Goal: Task Accomplishment & Management: Complete application form

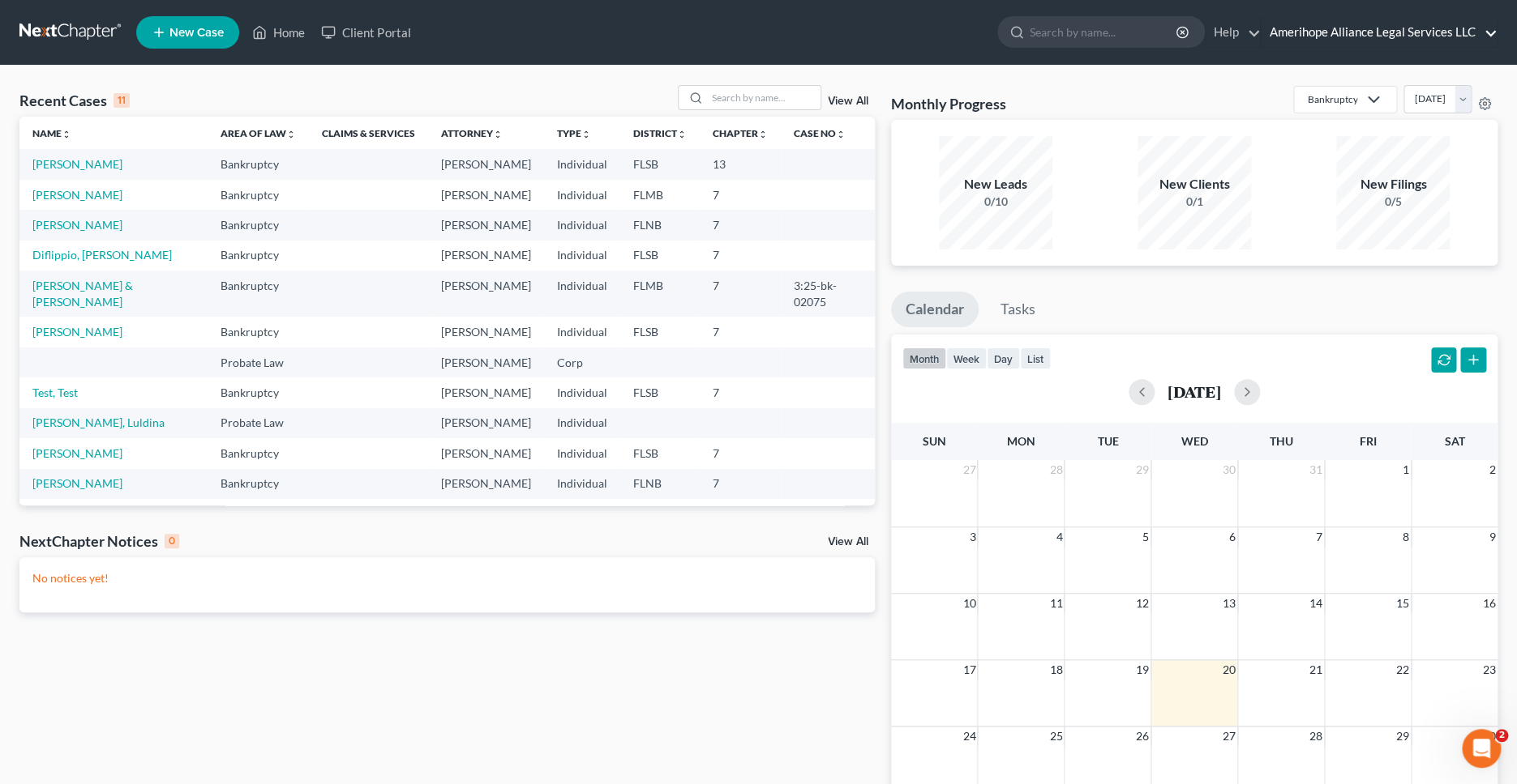
click at [1333, 31] on link "Amerihope Alliance Legal Services LLC" at bounding box center [1379, 32] width 235 height 29
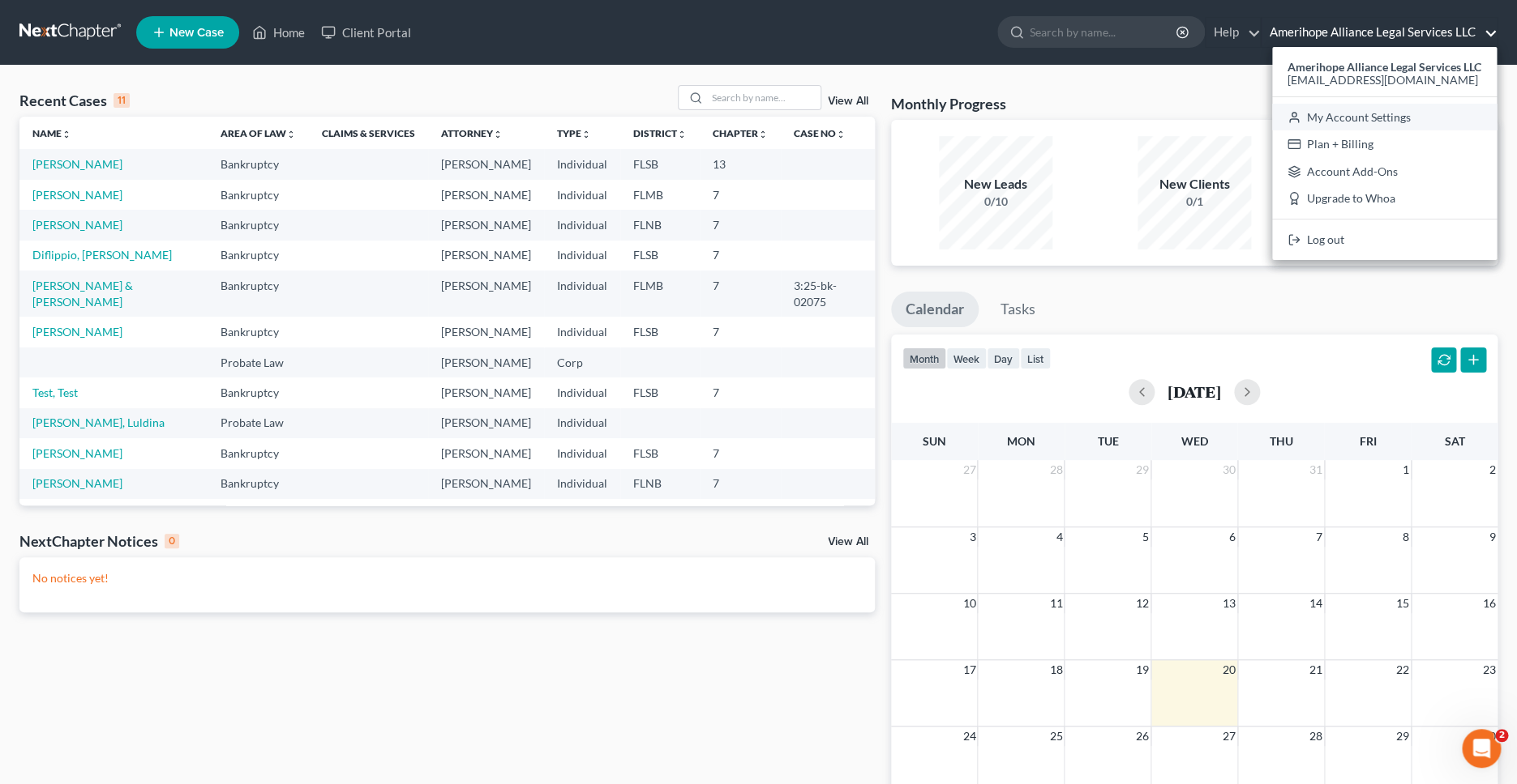
click at [1346, 117] on link "My Account Settings" at bounding box center [1384, 117] width 225 height 28
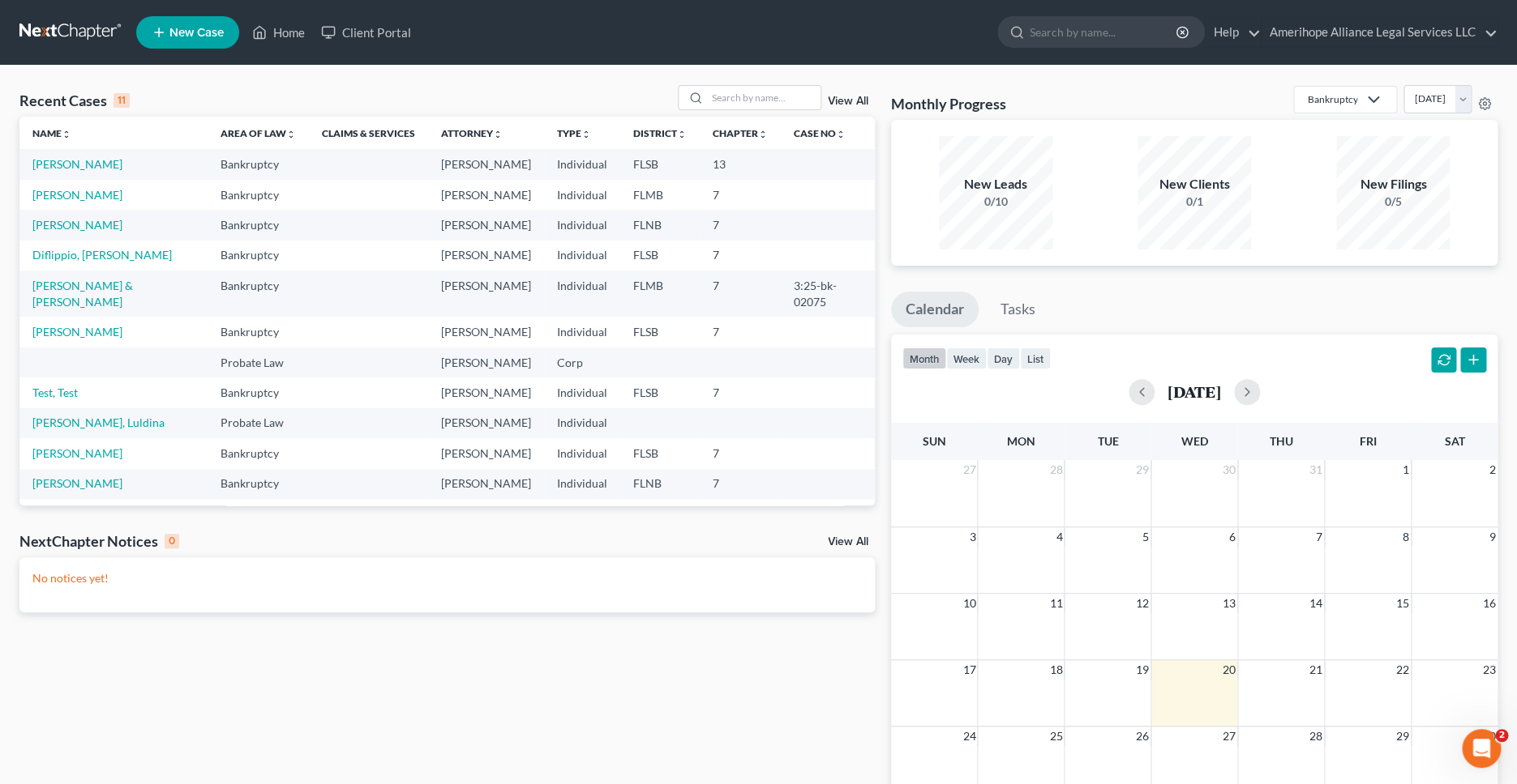
select select "17"
select select "24"
select select "9"
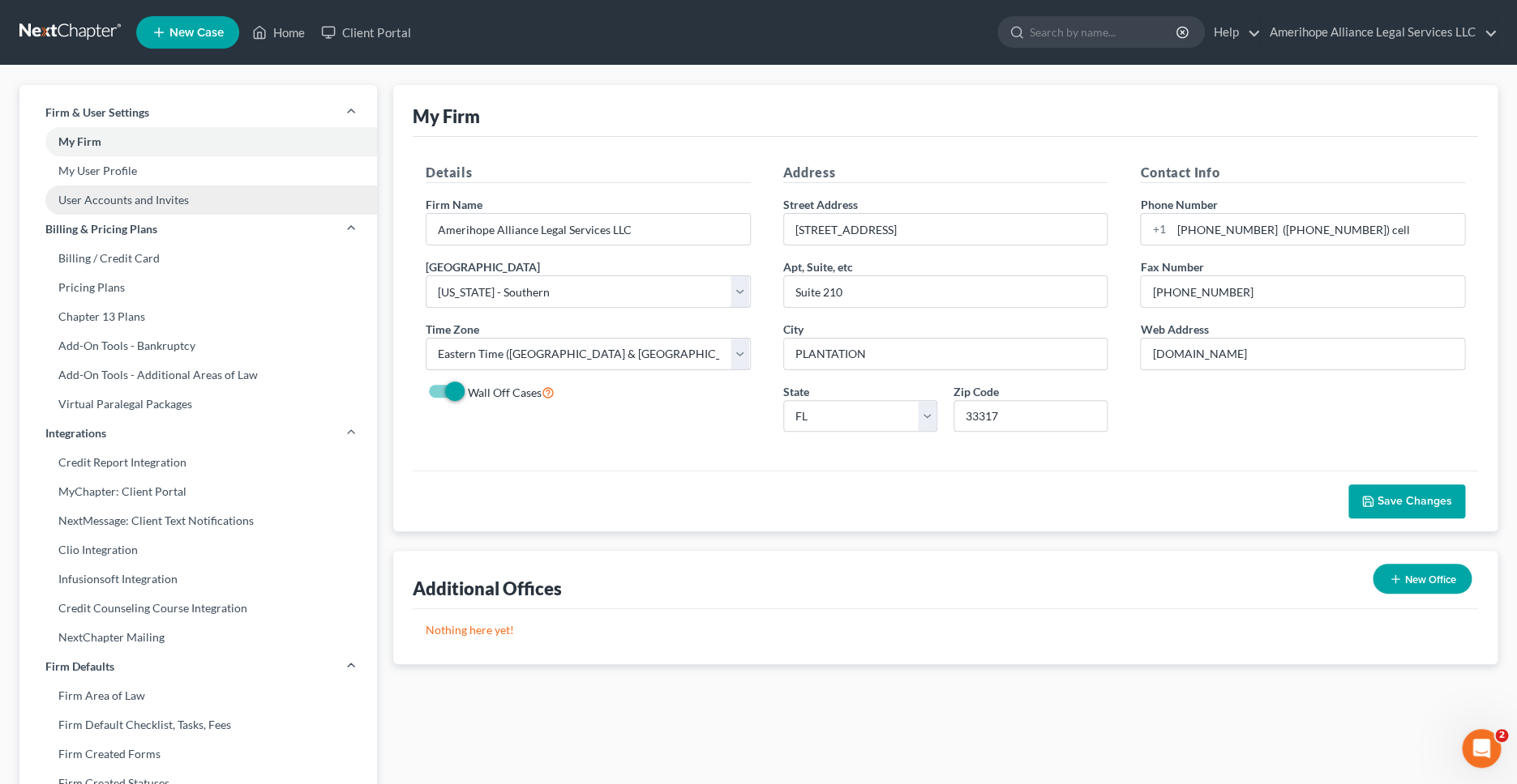
click at [138, 199] on link "User Accounts and Invites" at bounding box center [199, 200] width 358 height 29
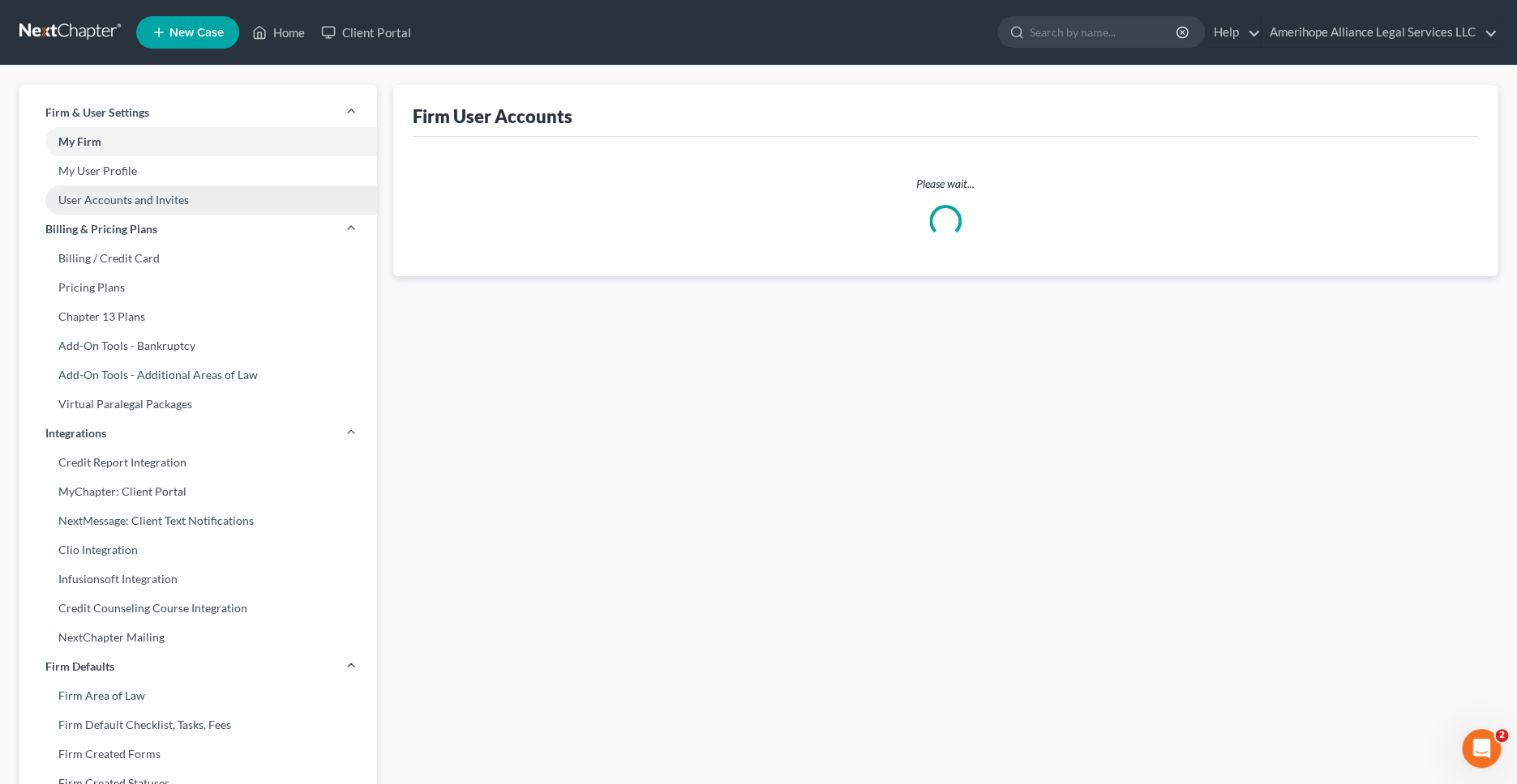
select select "0"
select select "1"
select select "2"
select select "1"
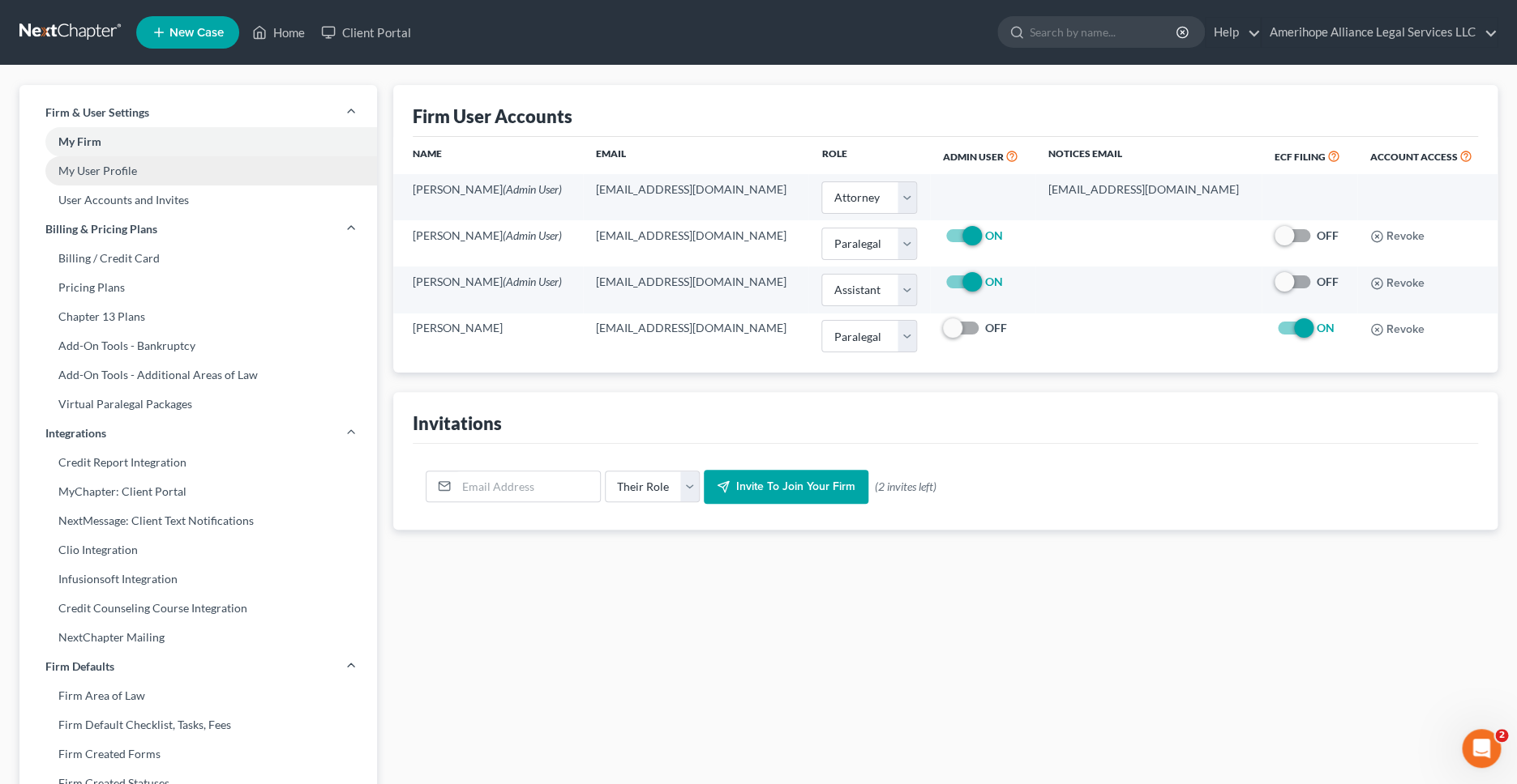
click at [116, 170] on link "My User Profile" at bounding box center [199, 170] width 358 height 29
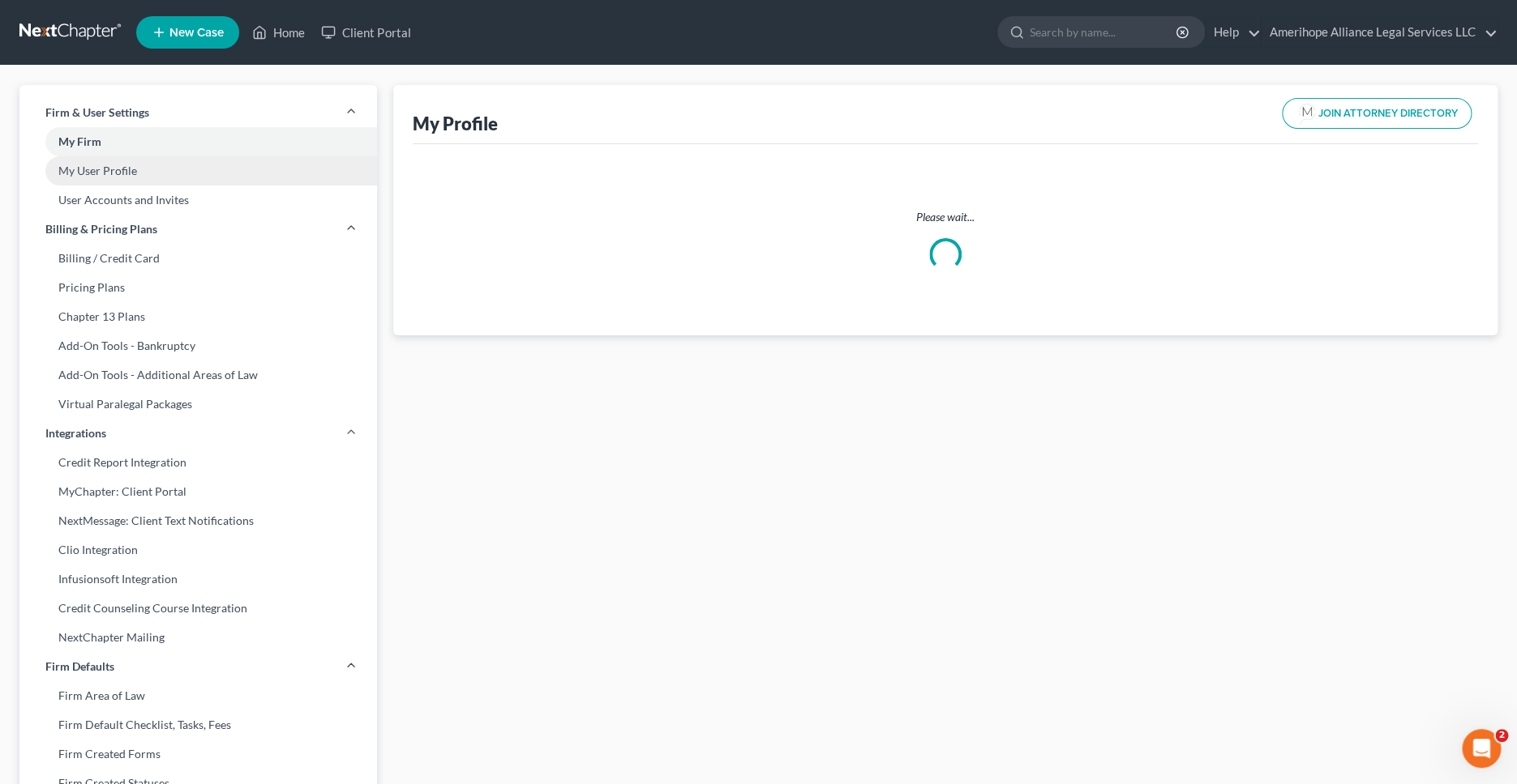
select select "9"
select select "17"
select select "attorney"
select select "1"
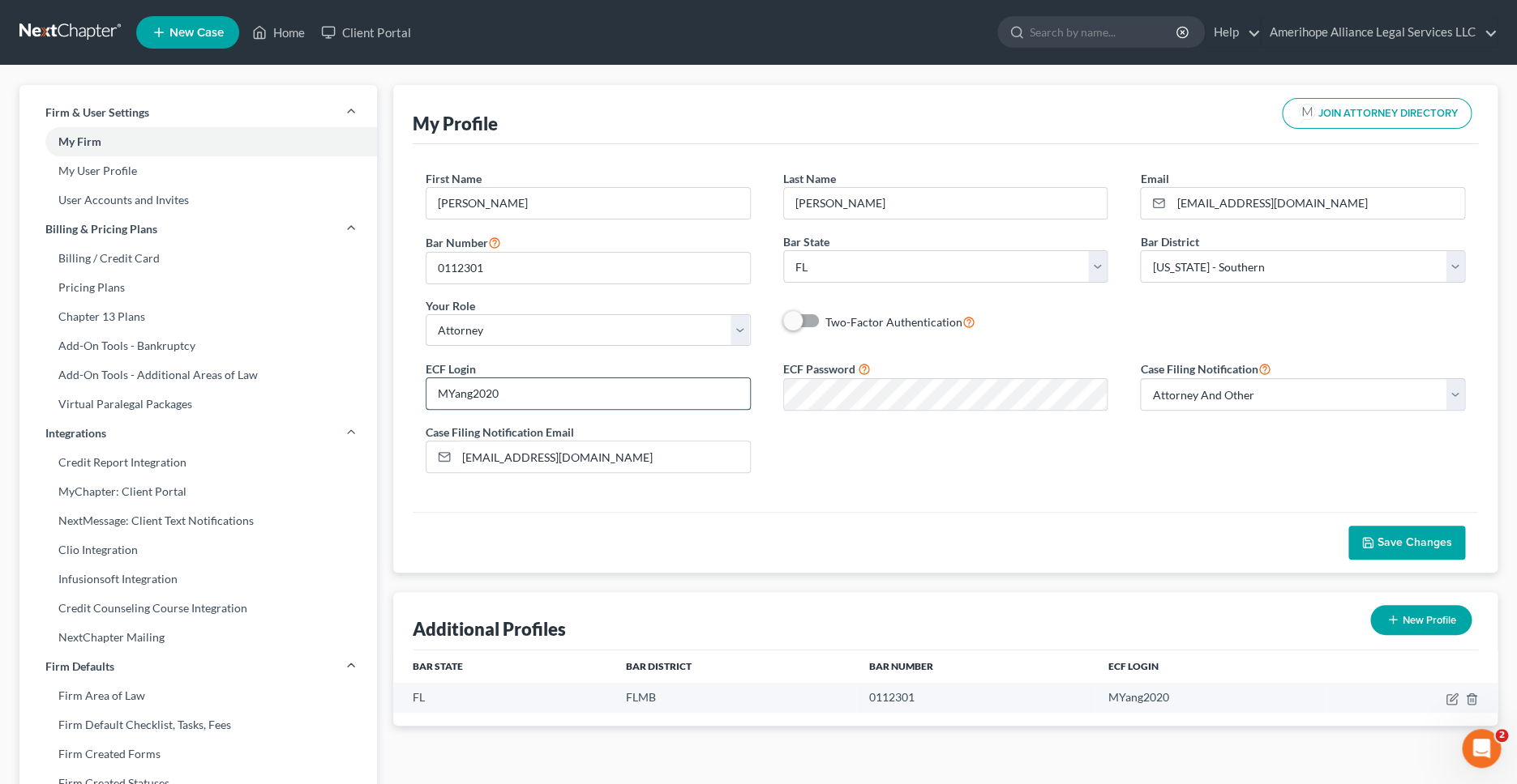
click at [637, 392] on input "MYang2020" at bounding box center [588, 393] width 323 height 31
paste input "my"
type input "myang2020"
click at [1405, 546] on span "Save Changes" at bounding box center [1414, 543] width 75 height 14
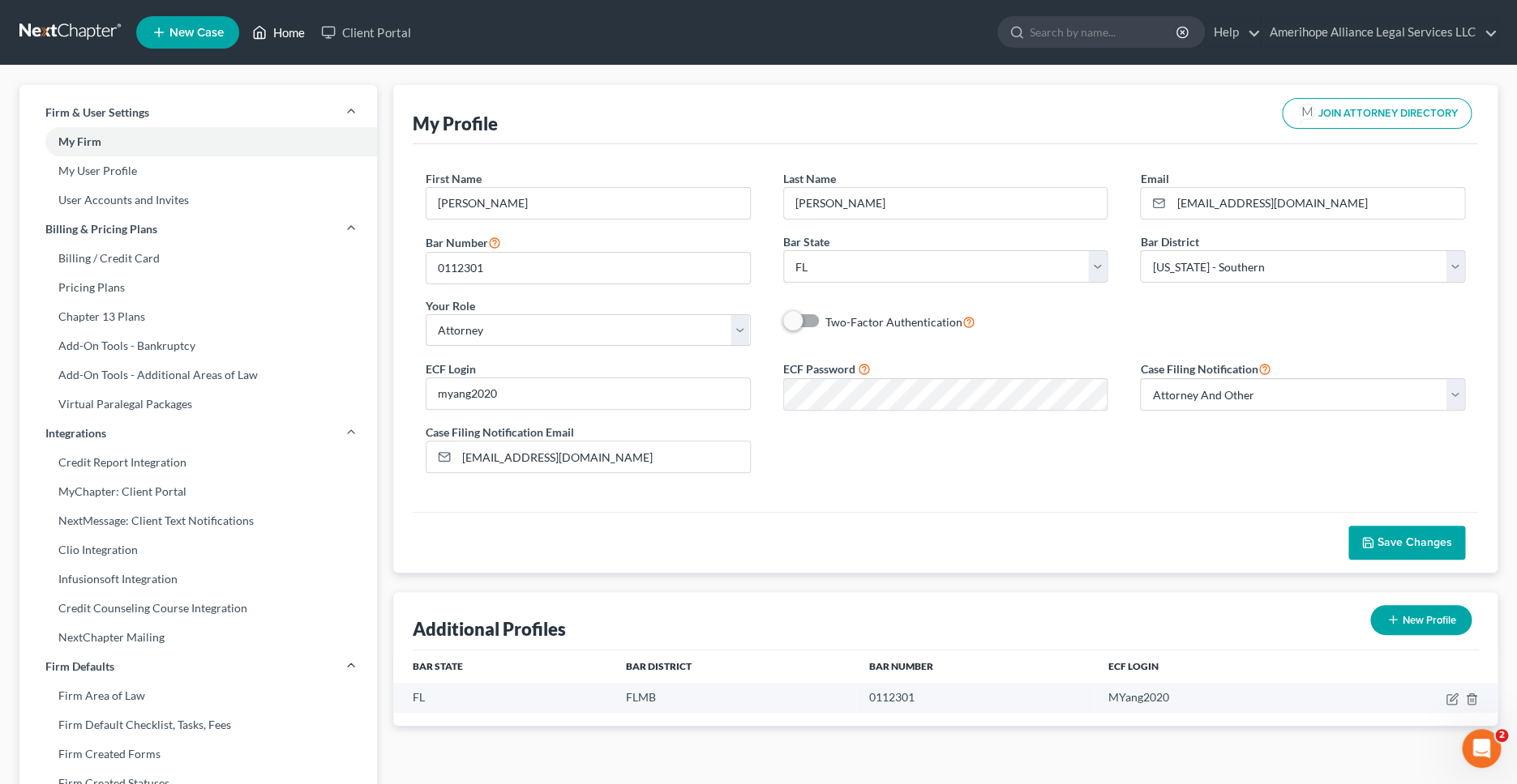
click at [279, 35] on link "Home" at bounding box center [277, 32] width 69 height 29
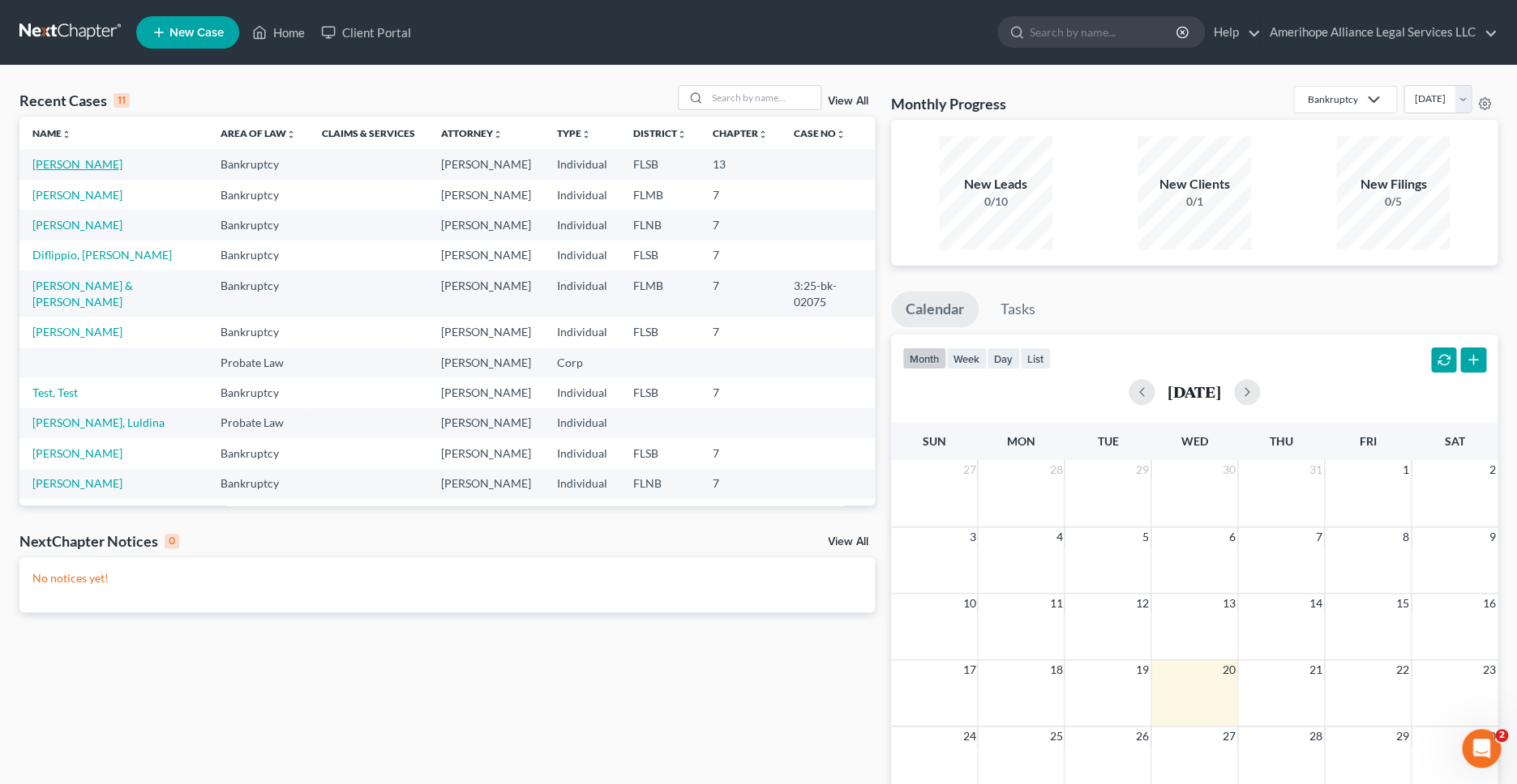
click at [73, 170] on link "[PERSON_NAME]" at bounding box center [78, 164] width 90 height 14
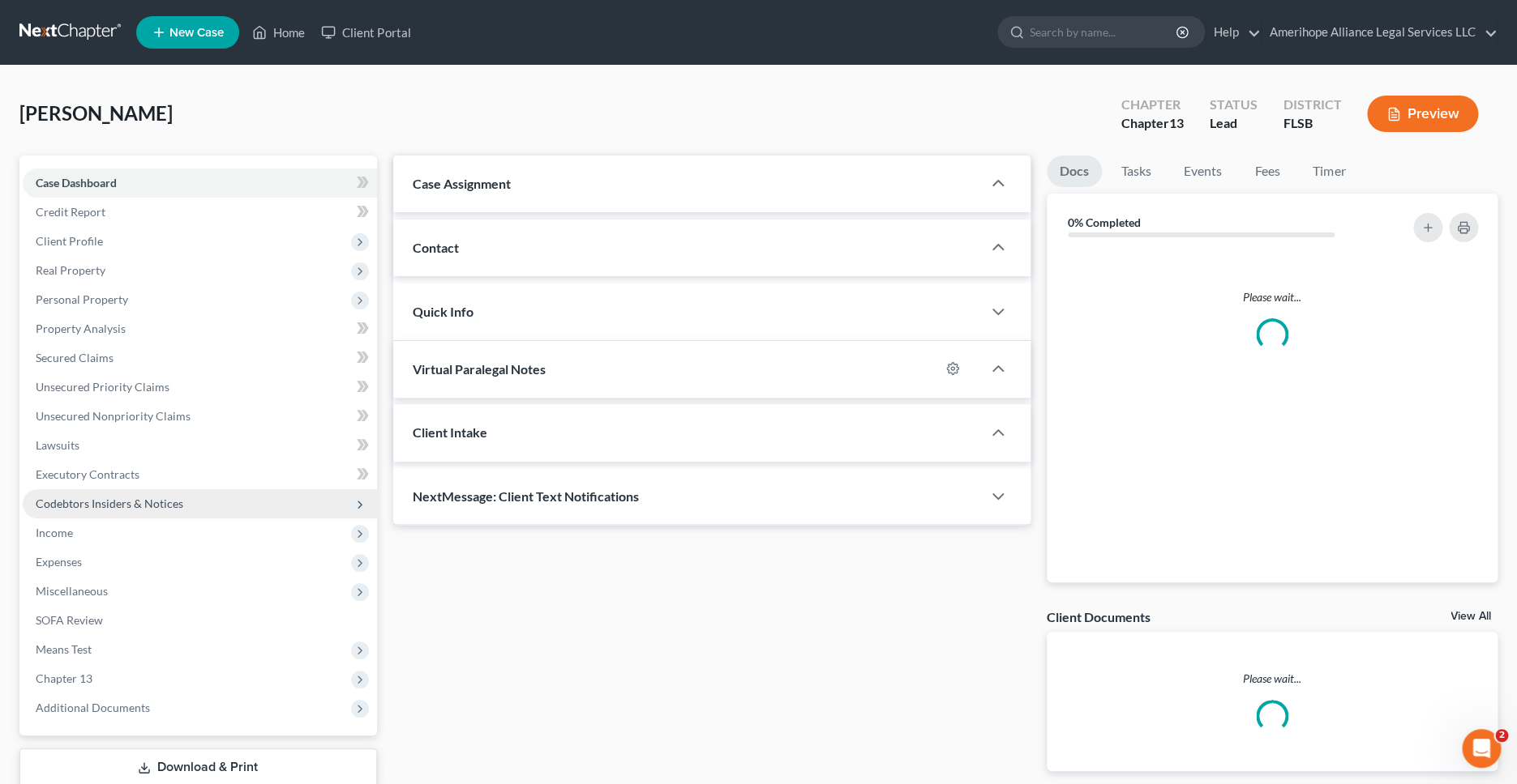
select select "25435"
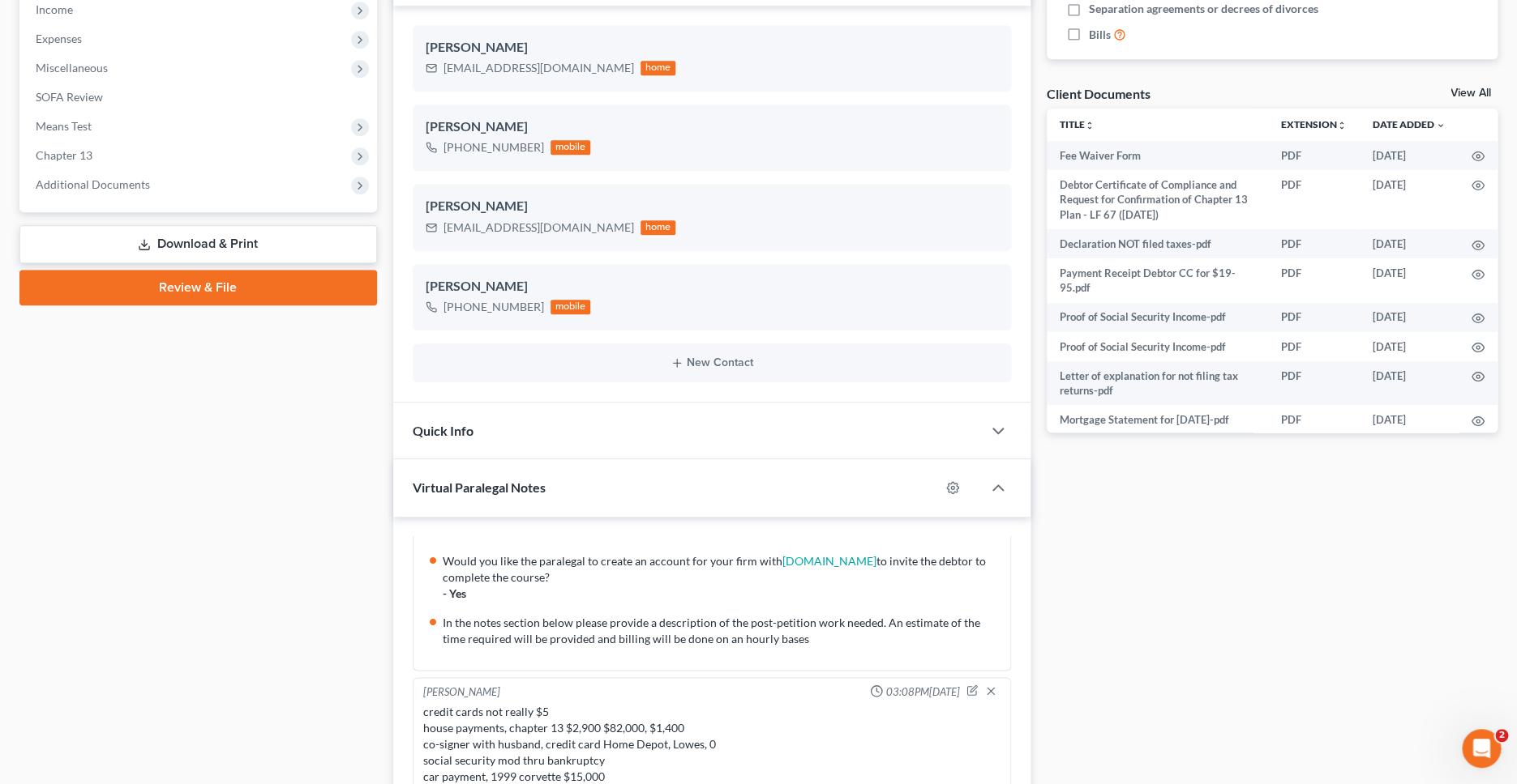
scroll to position [522, 0]
click at [182, 291] on link "Review & File" at bounding box center [199, 289] width 358 height 36
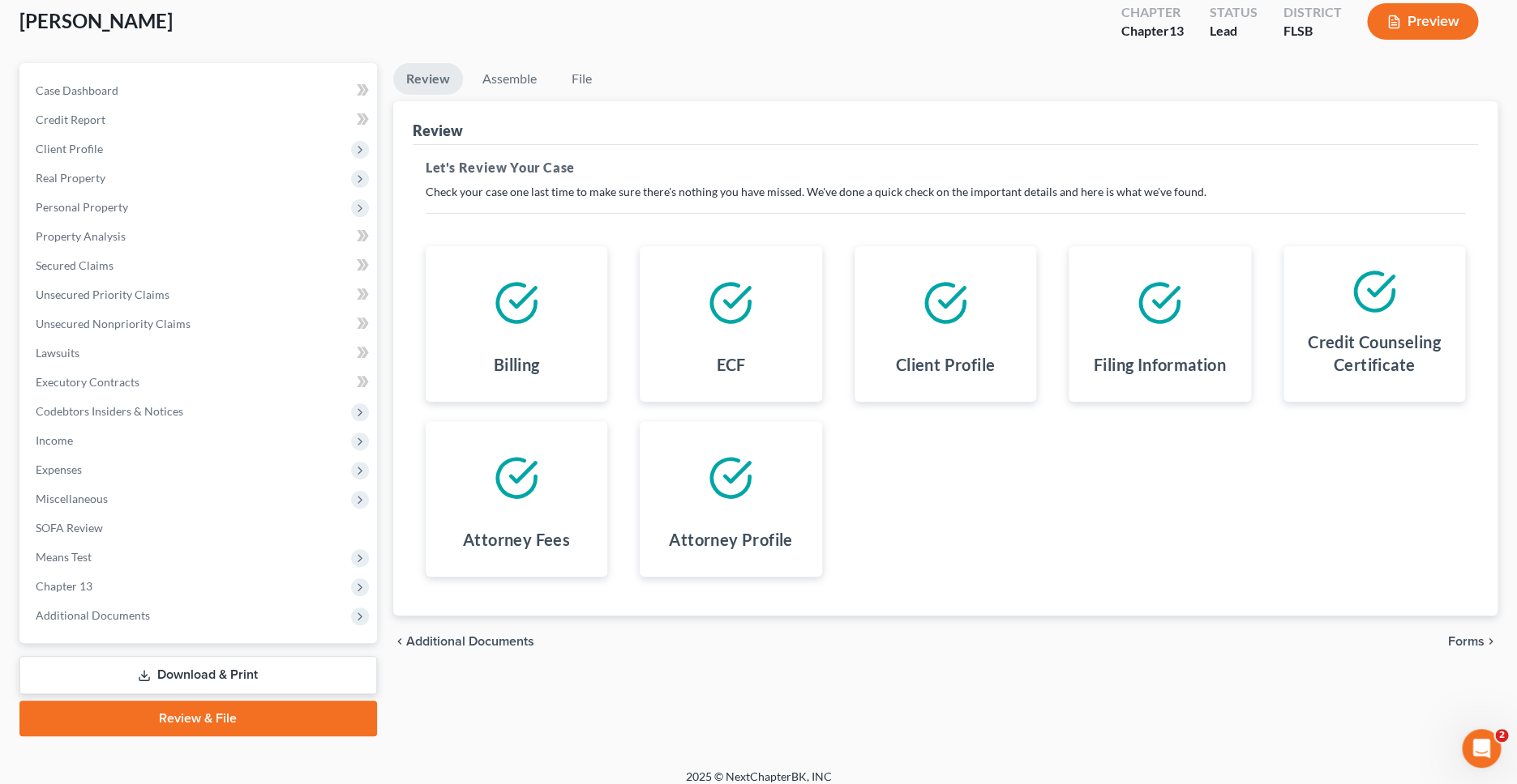
scroll to position [104, 0]
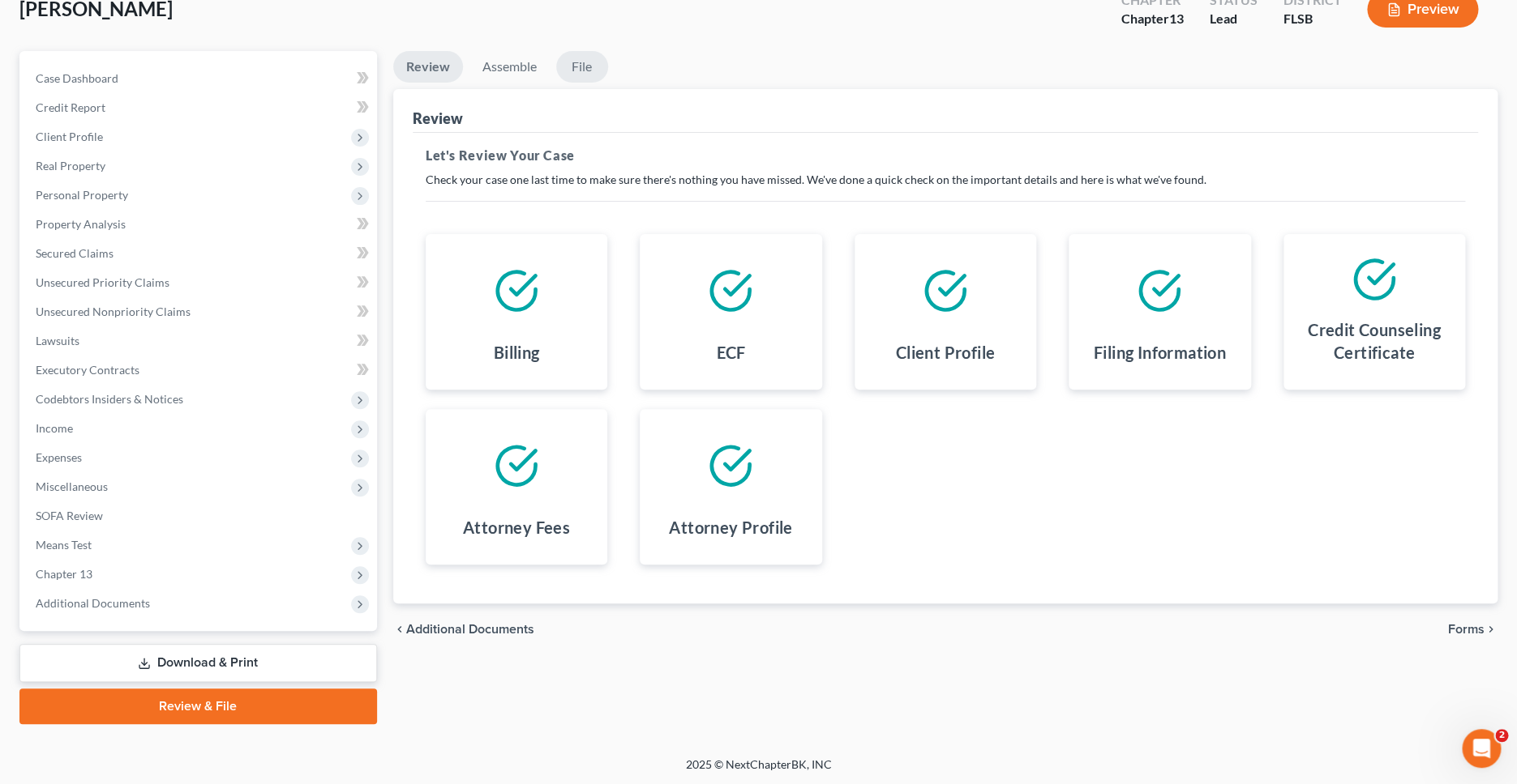
click at [582, 68] on link "File" at bounding box center [582, 67] width 52 height 32
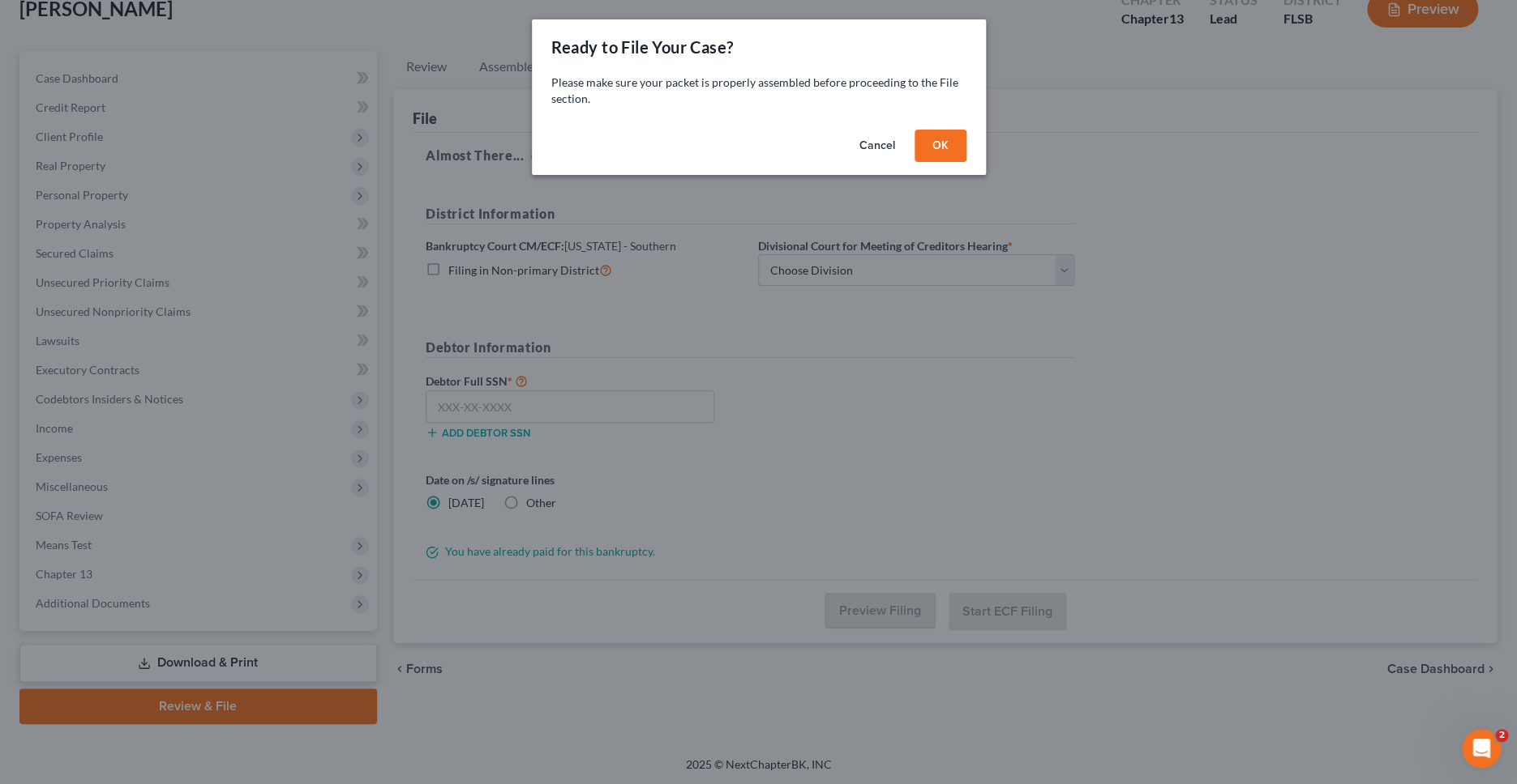
click at [949, 144] on button "OK" at bounding box center [940, 145] width 52 height 33
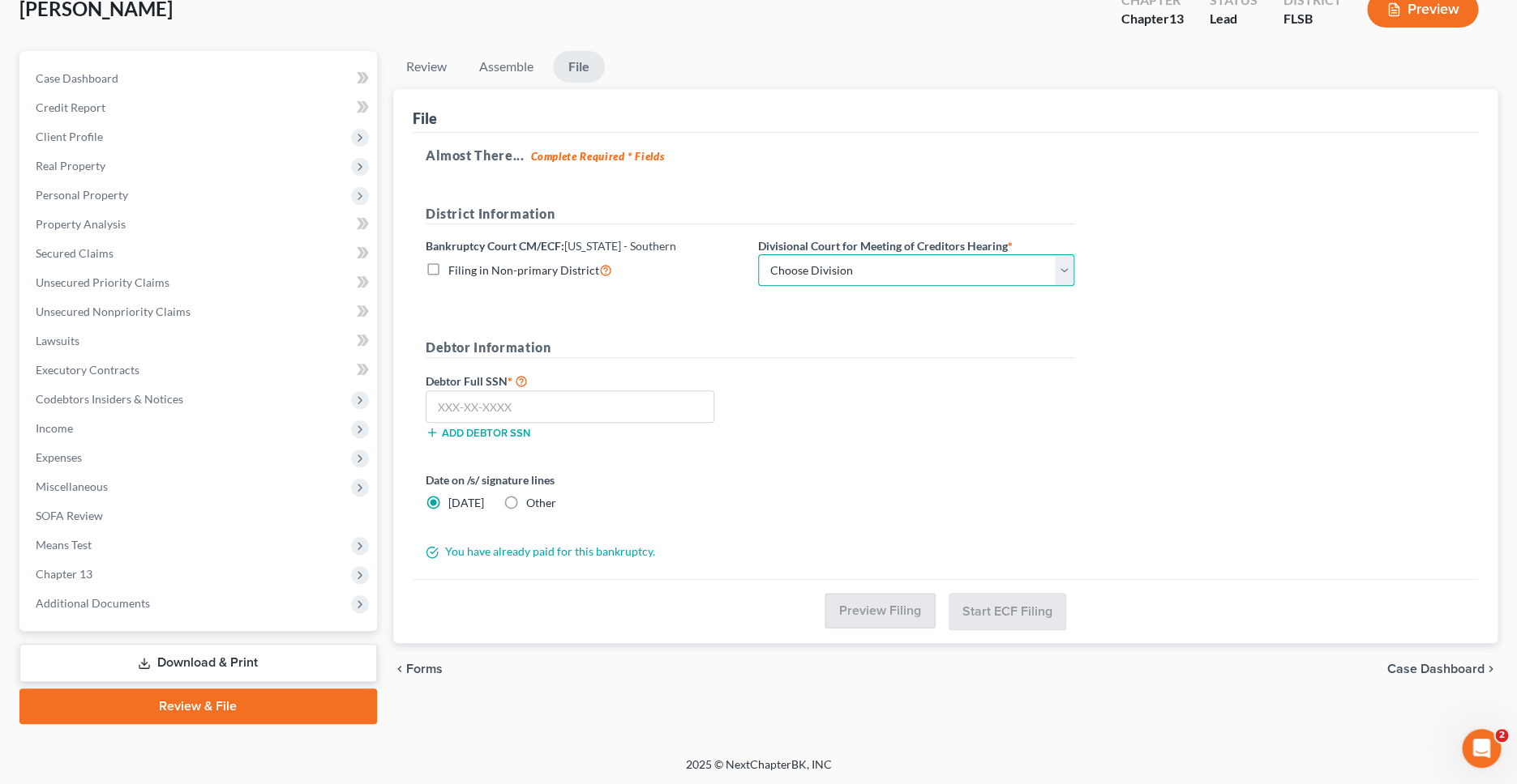
select select "0"
click option "[GEOGRAPHIC_DATA]" at bounding box center [0, 0] width 0 height 0
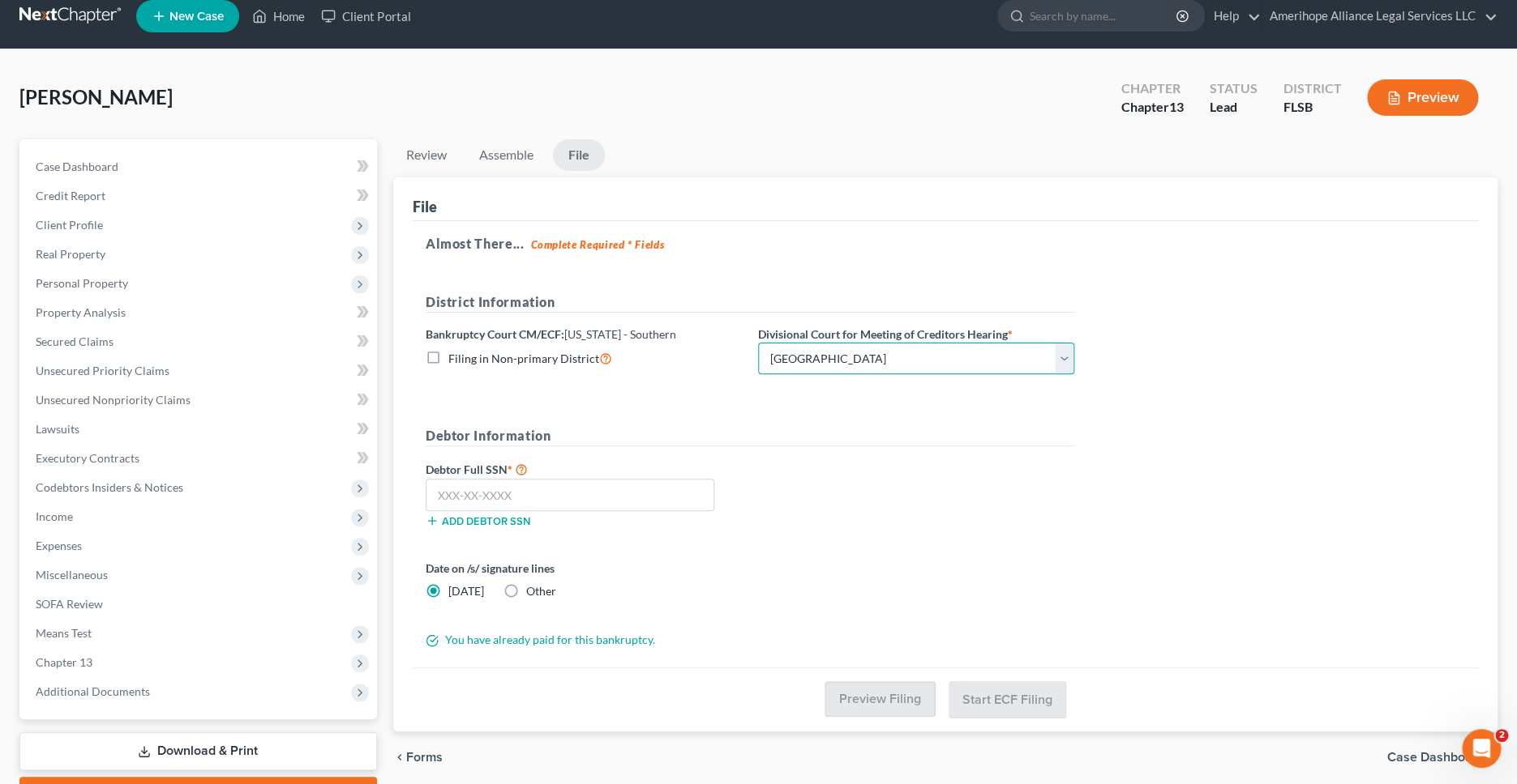
scroll to position [10, 0]
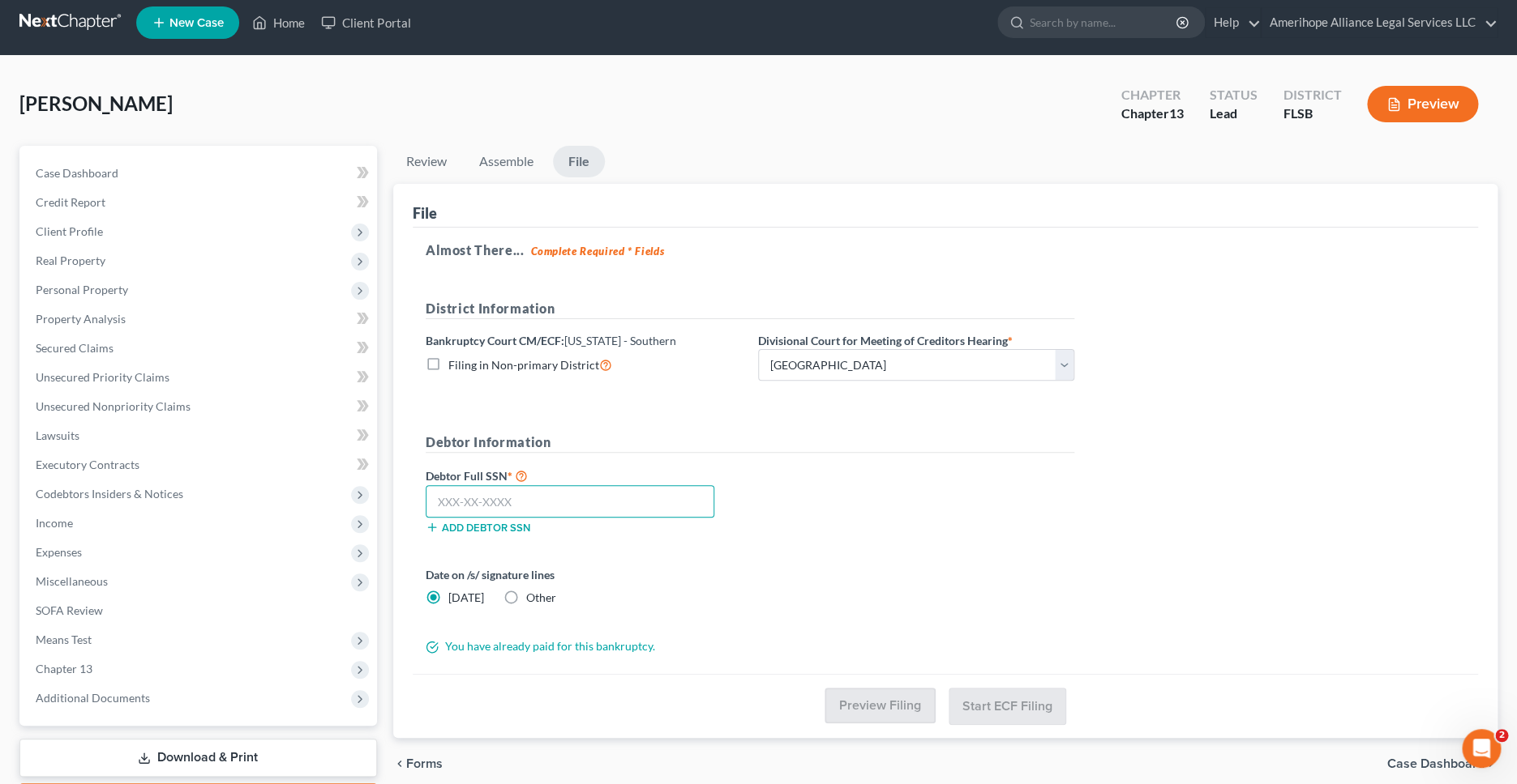
click at [556, 500] on input "text" at bounding box center [570, 501] width 288 height 33
click at [82, 232] on span "Client Profile" at bounding box center [70, 232] width 68 height 14
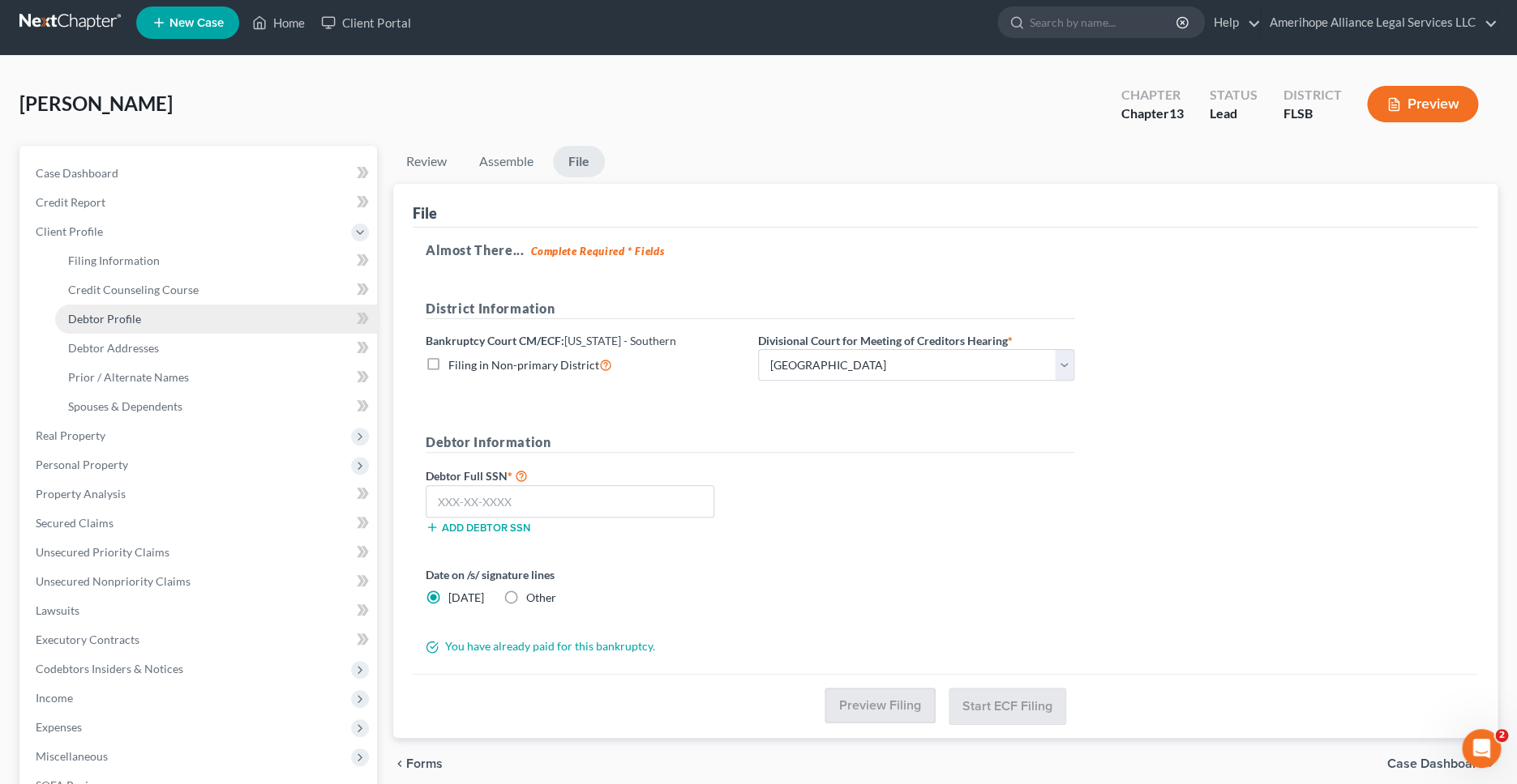
click at [125, 321] on span "Debtor Profile" at bounding box center [103, 319] width 73 height 14
select select "4"
select select "0"
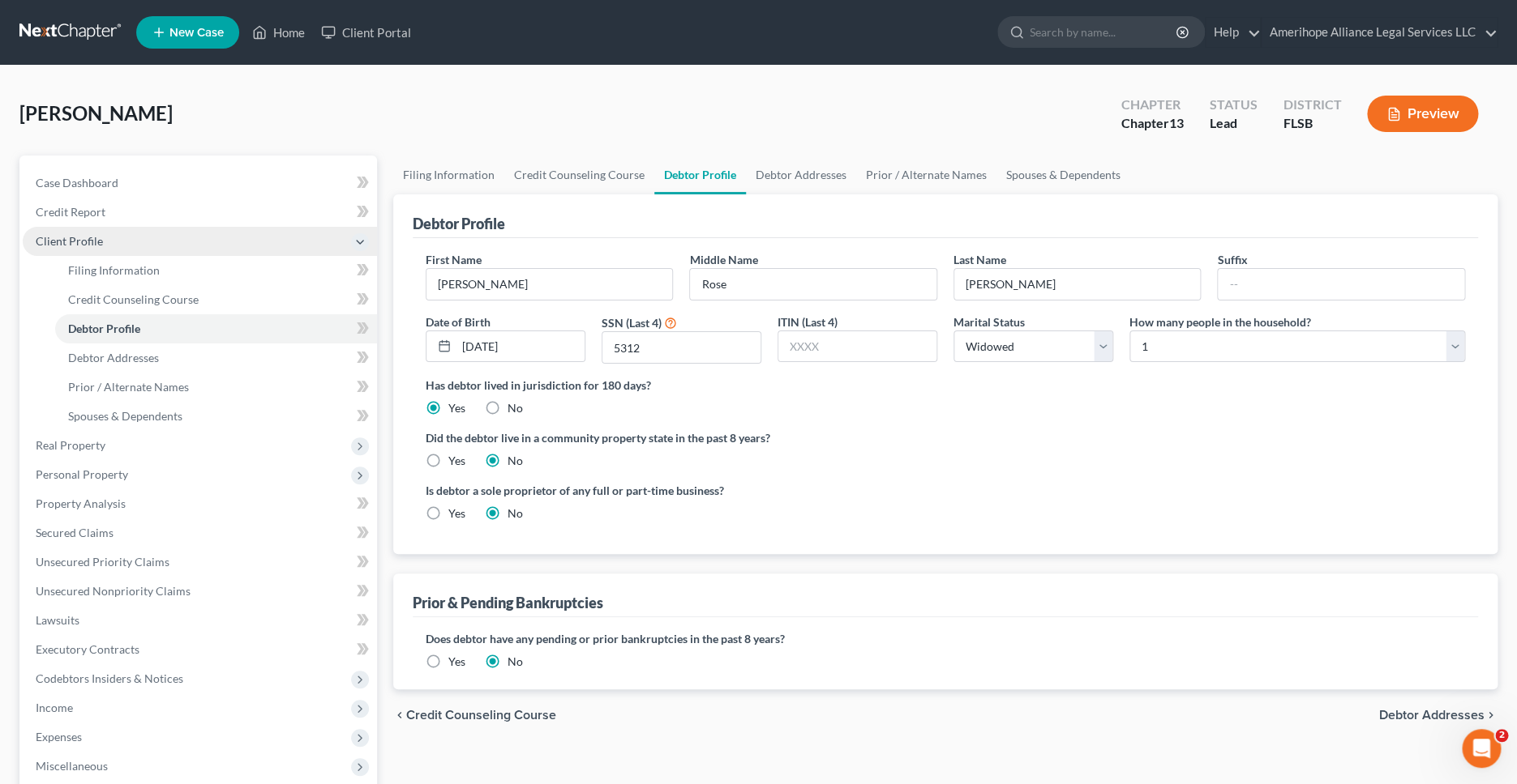
scroll to position [279, 0]
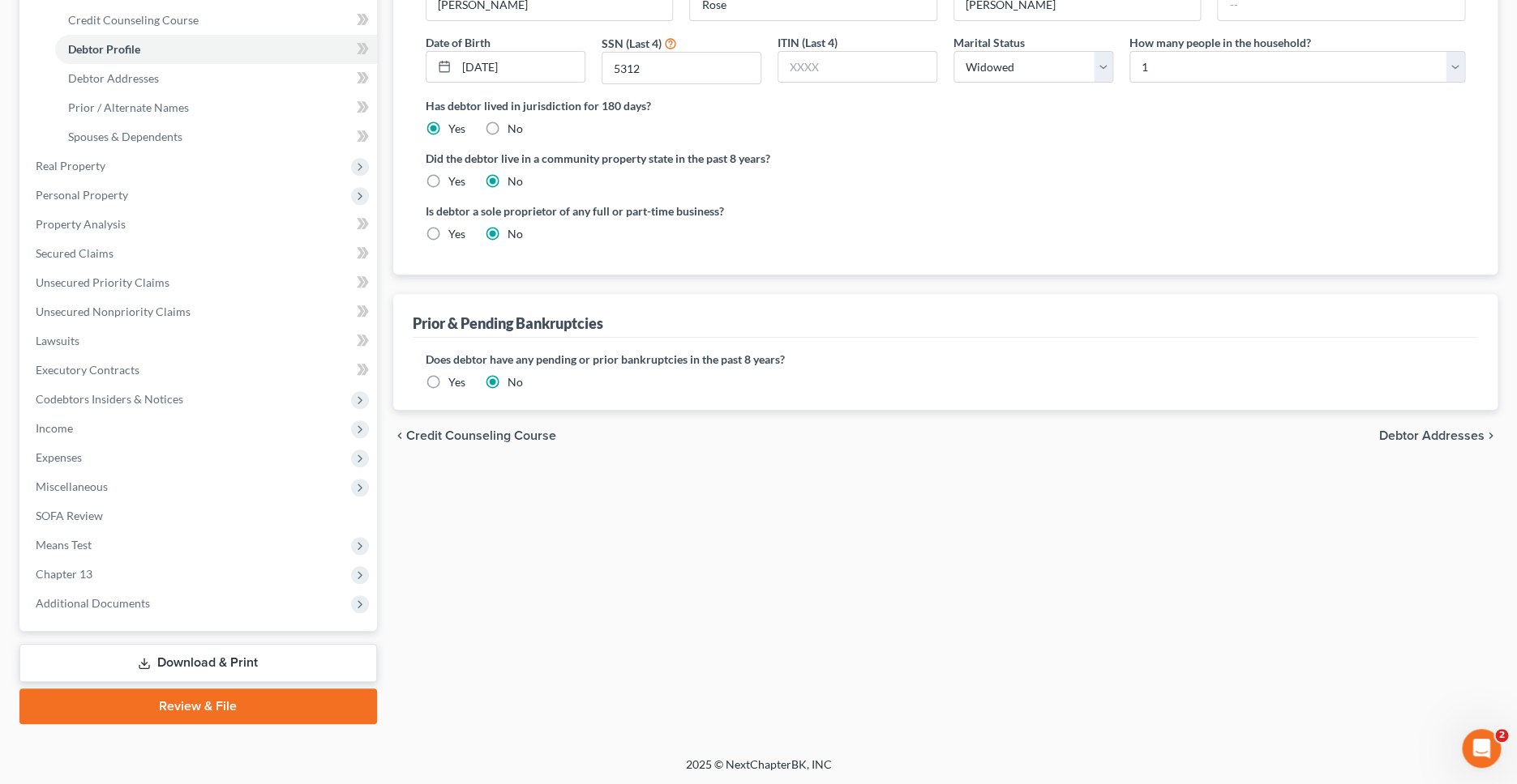
click at [249, 710] on link "Review & File" at bounding box center [199, 706] width 358 height 36
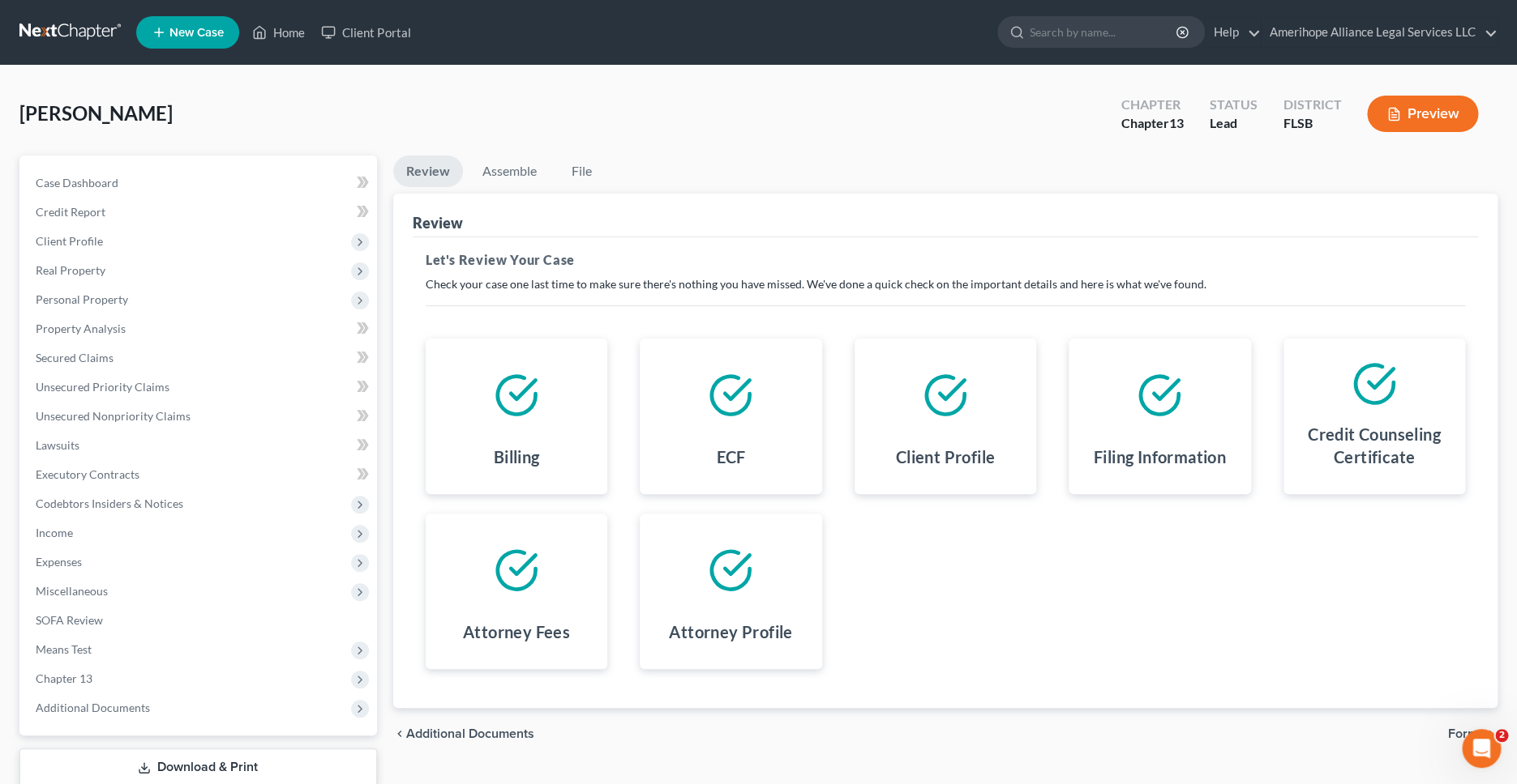
click at [1421, 117] on button "Preview" at bounding box center [1423, 113] width 111 height 37
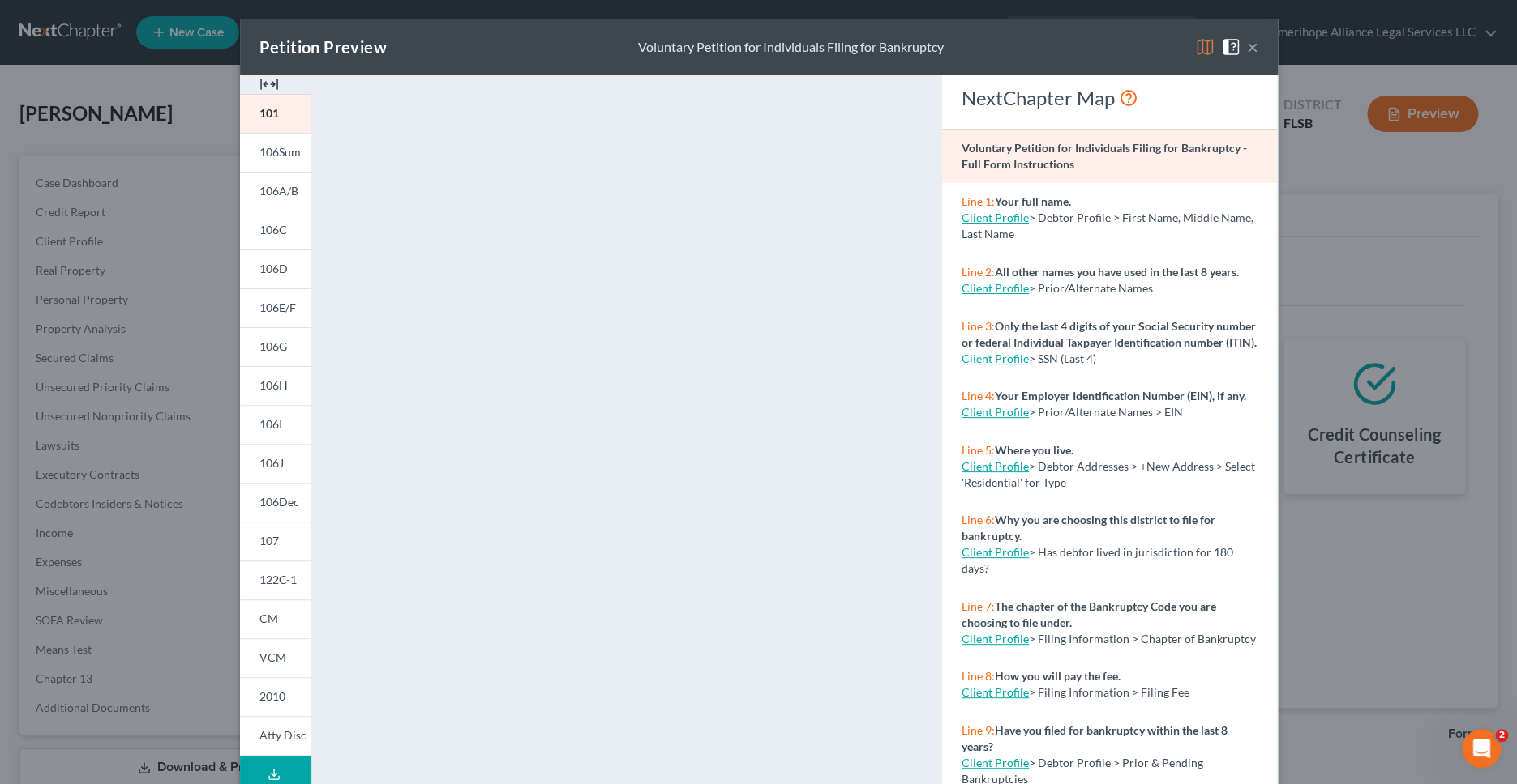
click at [1254, 48] on button "×" at bounding box center [1252, 48] width 11 height 20
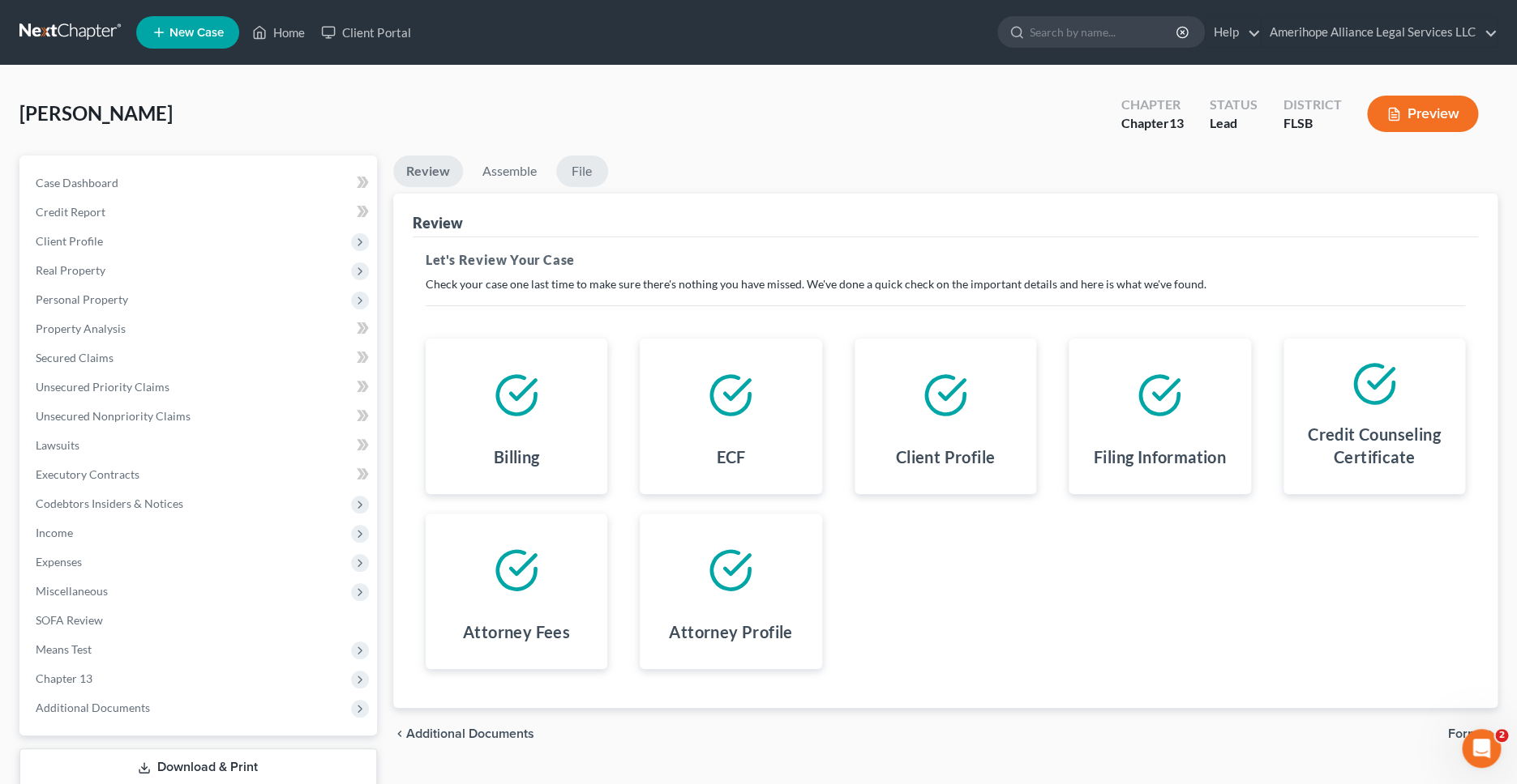
click at [582, 169] on link "File" at bounding box center [582, 172] width 52 height 32
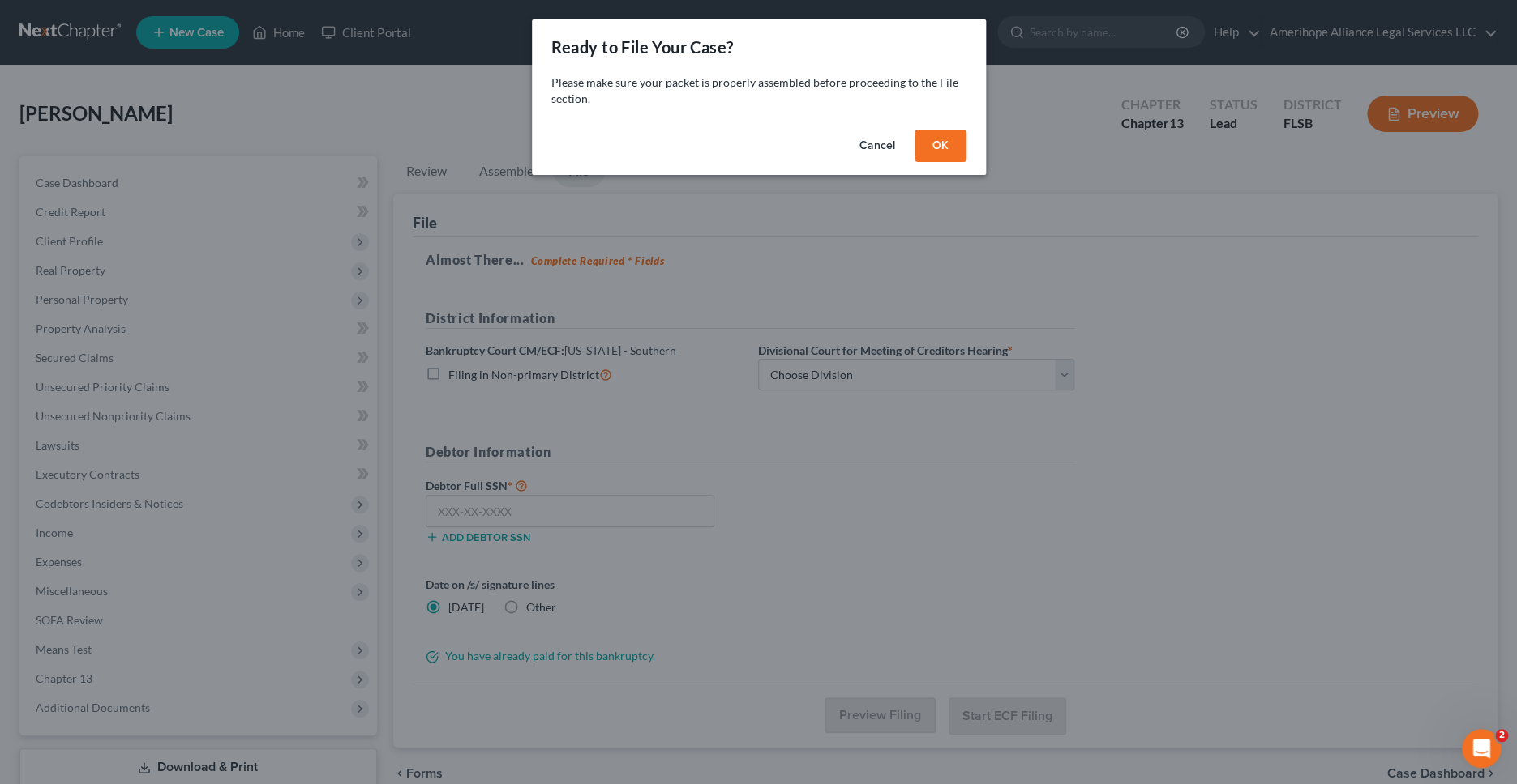
click at [942, 149] on button "OK" at bounding box center [940, 145] width 52 height 33
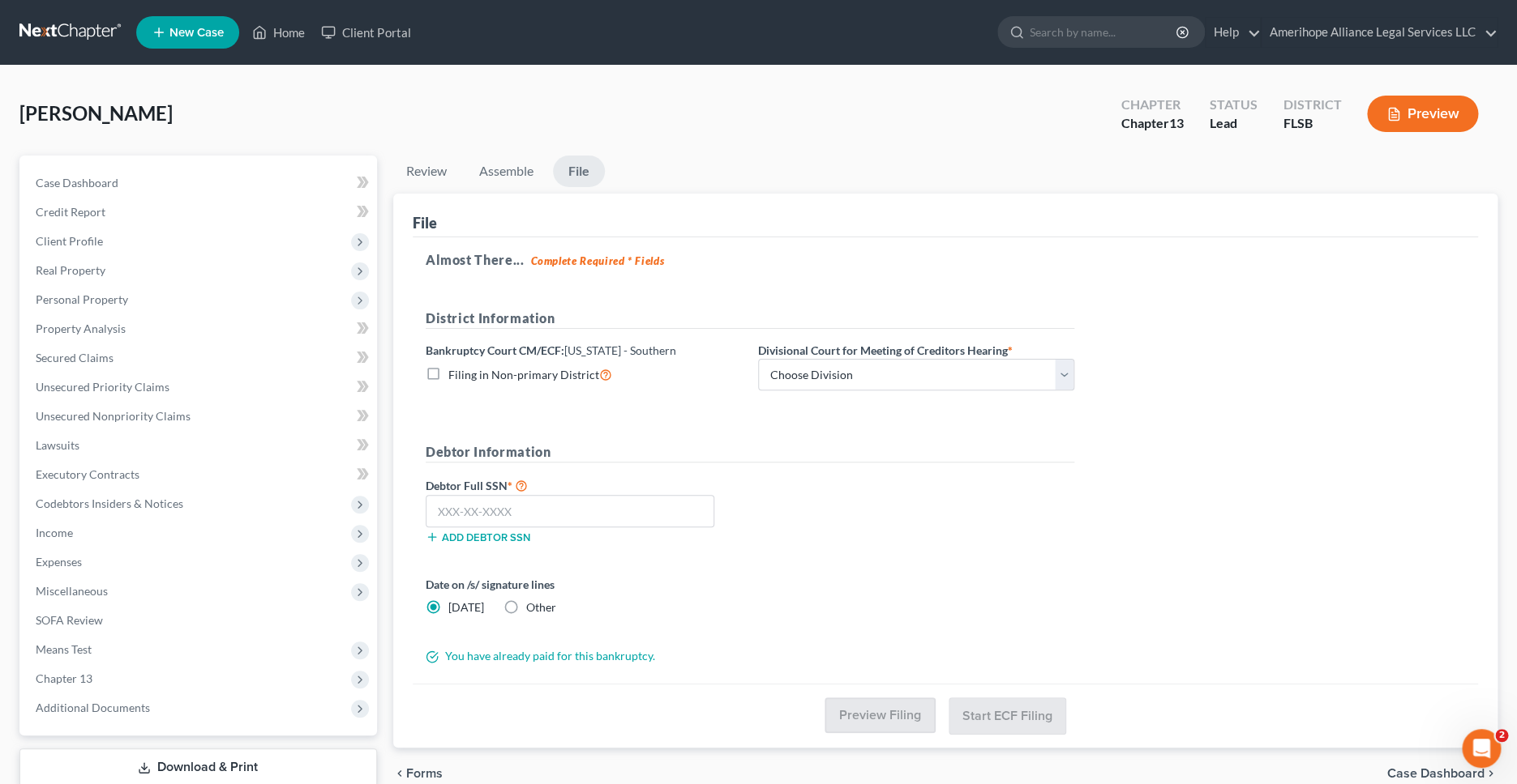
scroll to position [104, 0]
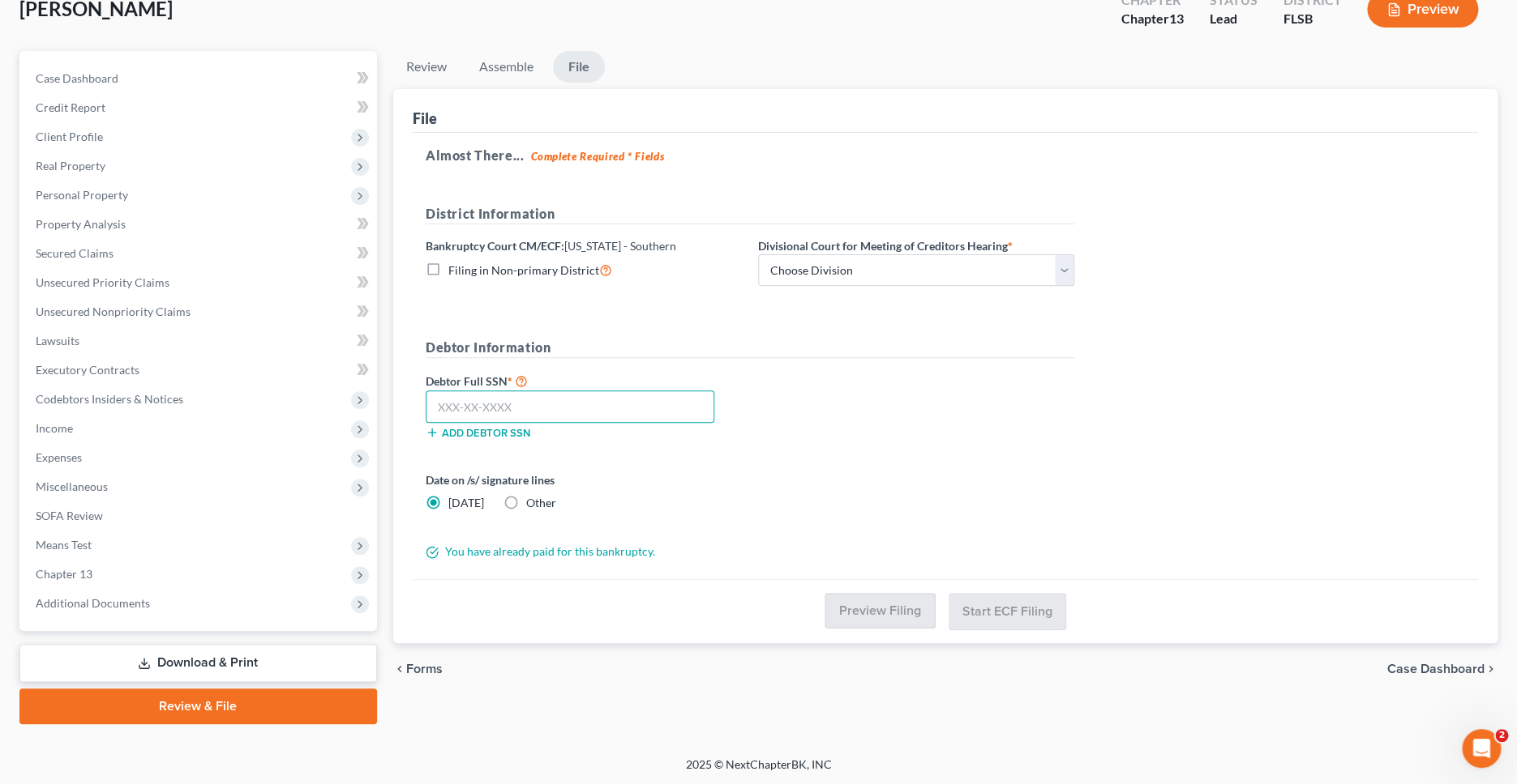
click at [529, 401] on input "text" at bounding box center [570, 406] width 288 height 33
type input "126-40-5315"
select select "0"
click option "[GEOGRAPHIC_DATA]" at bounding box center [0, 0] width 0 height 0
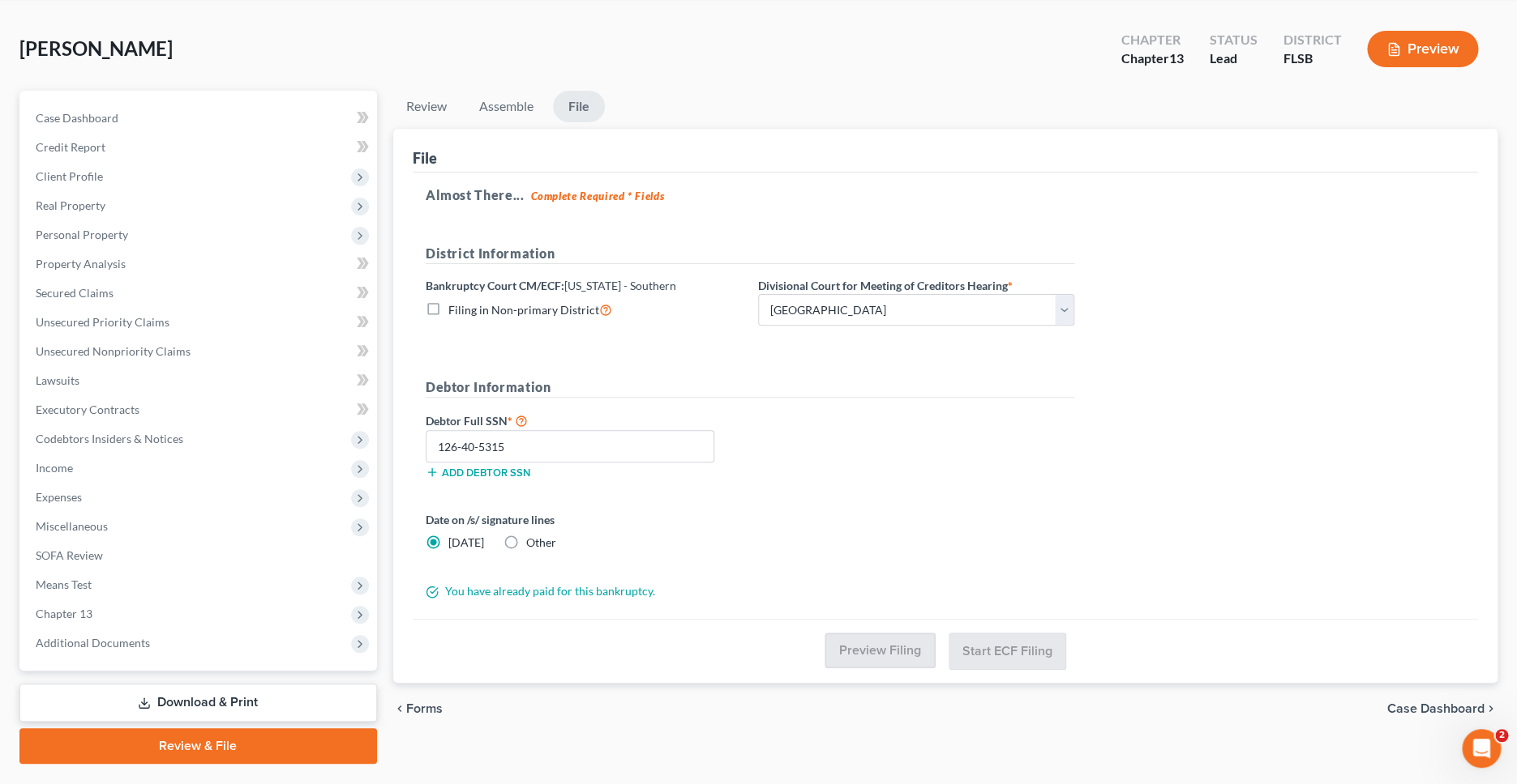
scroll to position [58, 0]
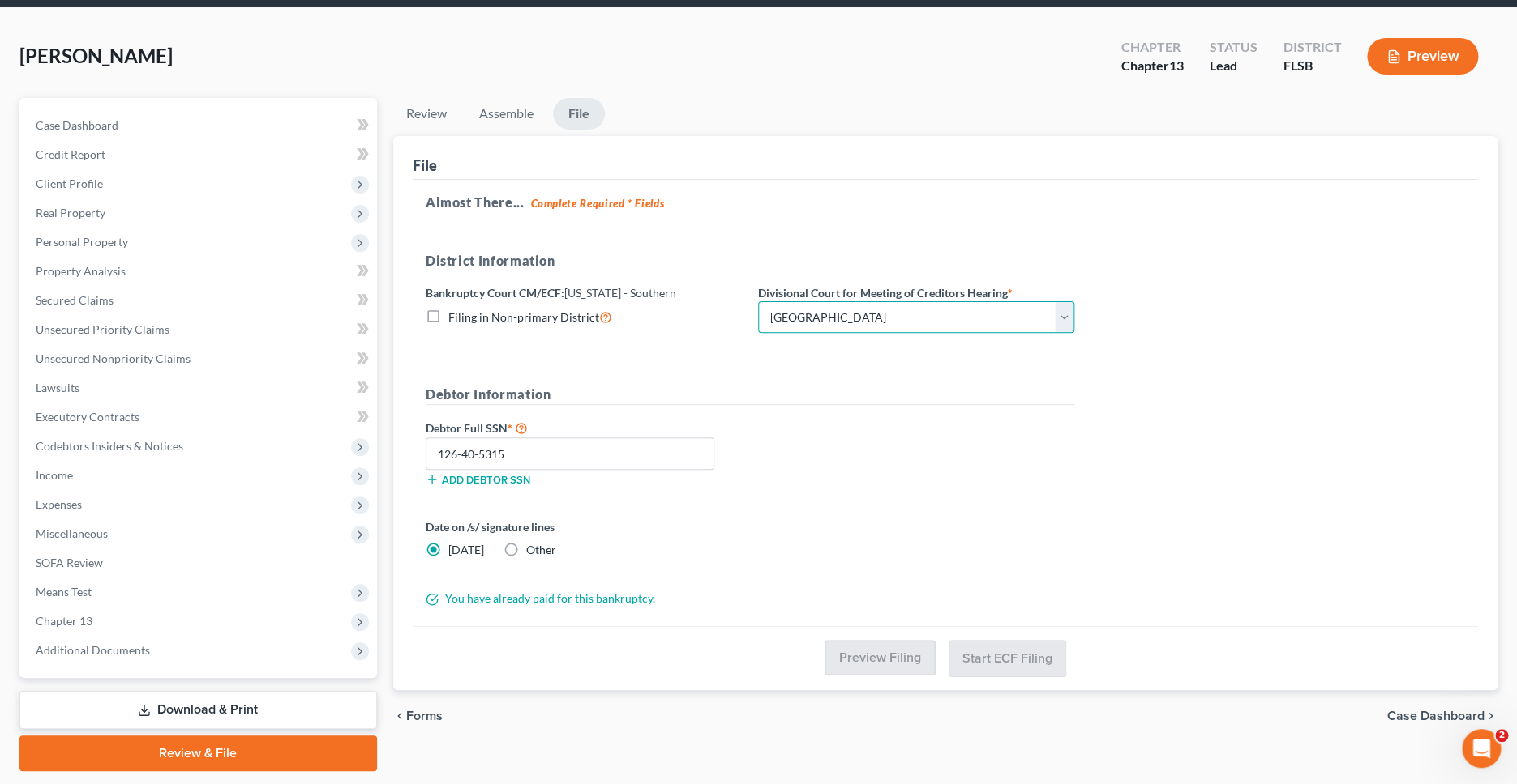
click option "[GEOGRAPHIC_DATA]" at bounding box center [0, 0] width 0 height 0
click at [543, 454] on input "126-40-5315" at bounding box center [570, 453] width 288 height 33
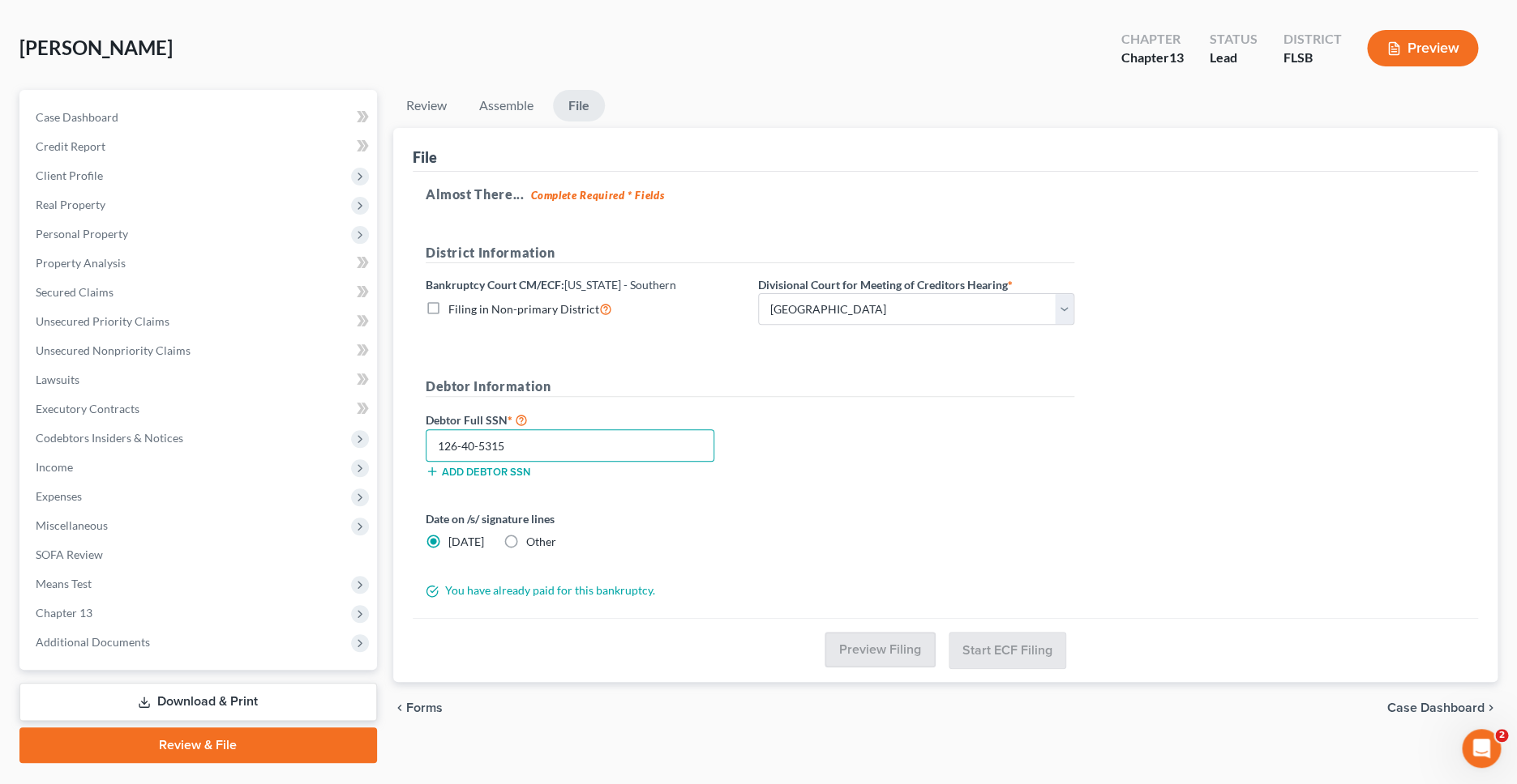
scroll to position [104, 0]
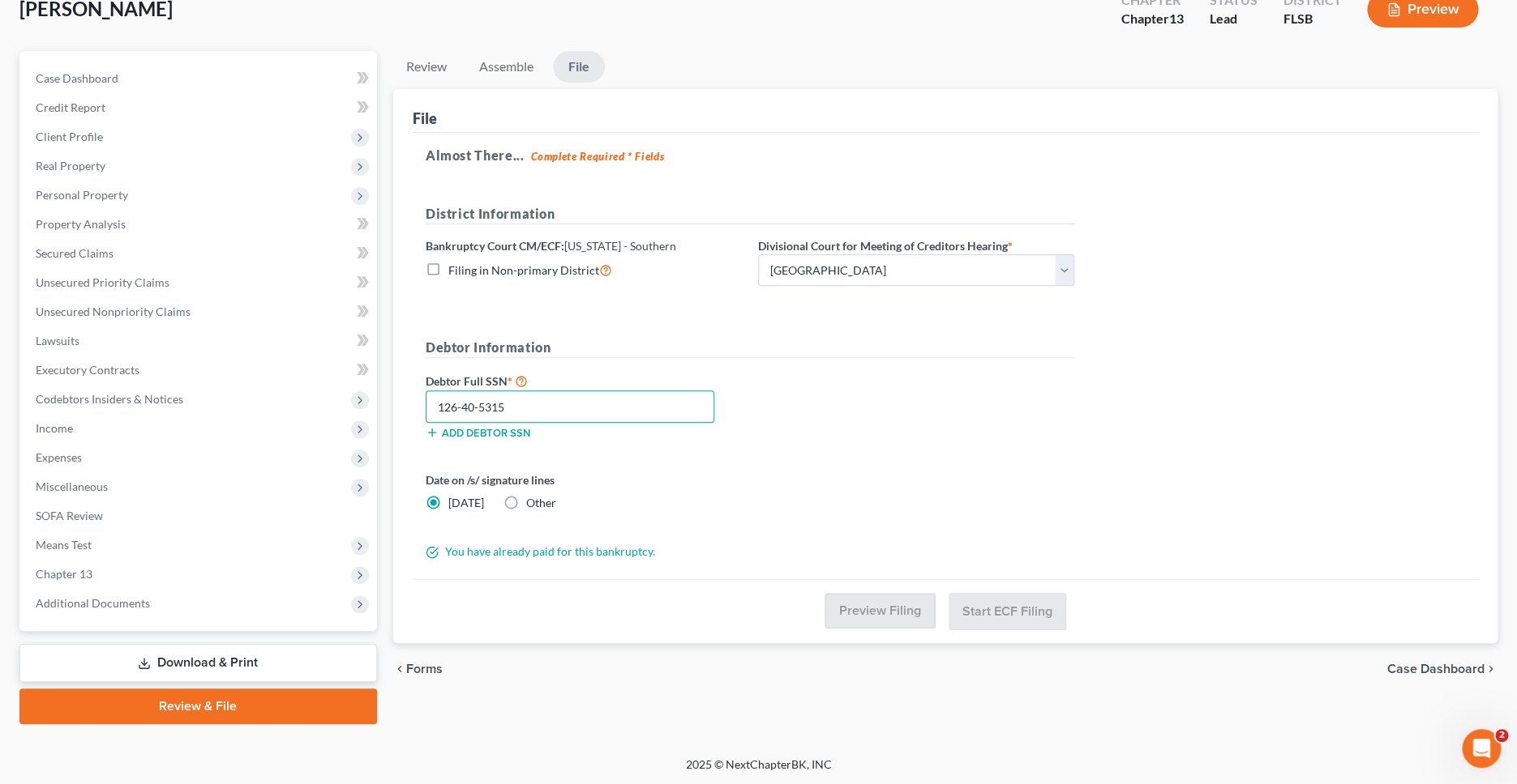
click at [480, 406] on input "126-40-5315" at bounding box center [570, 406] width 288 height 33
click at [479, 403] on input "126-40-5315" at bounding box center [570, 406] width 288 height 33
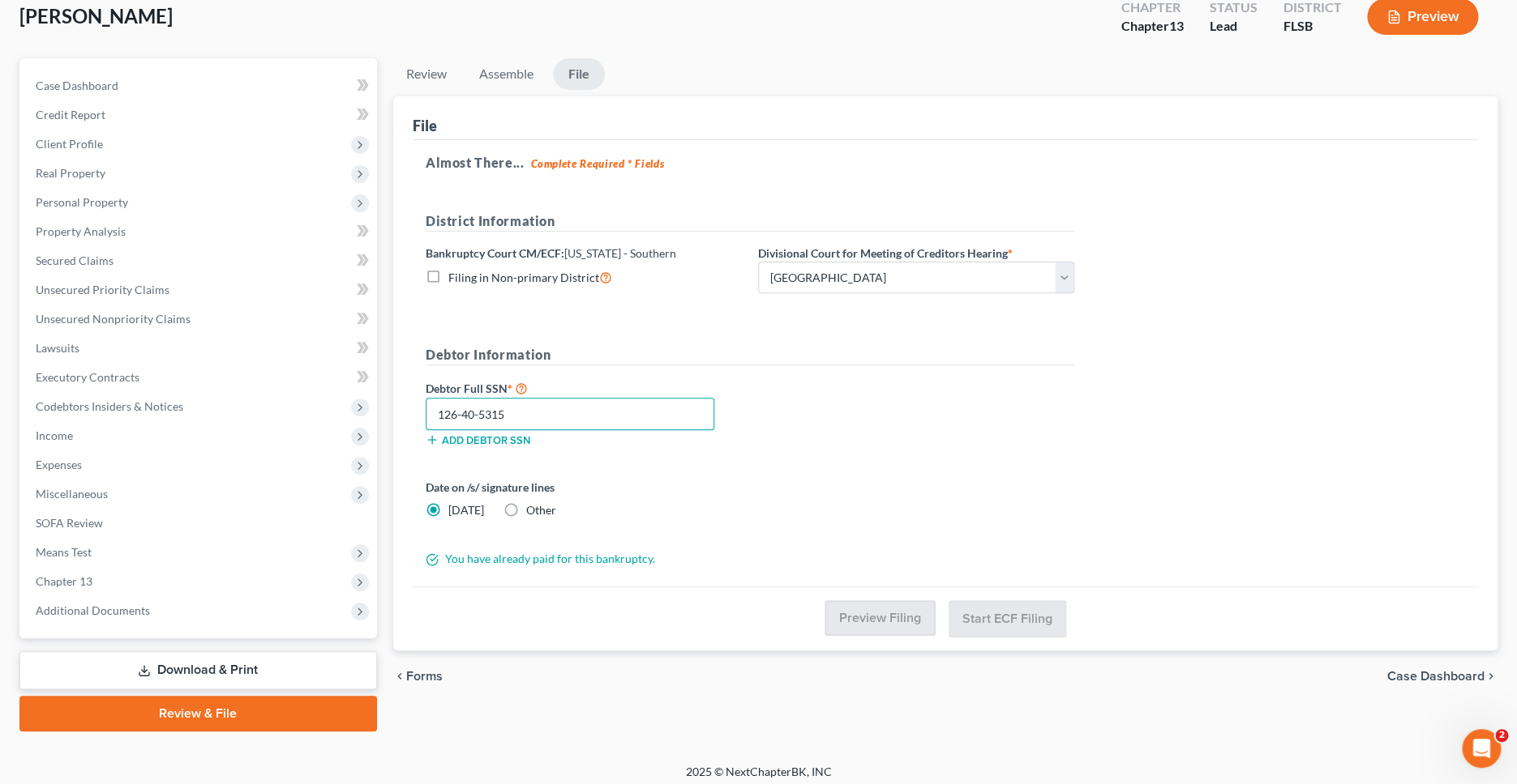
scroll to position [95, 0]
click at [480, 416] on input "126-40-5315" at bounding box center [570, 415] width 288 height 33
type input "126-40-5315"
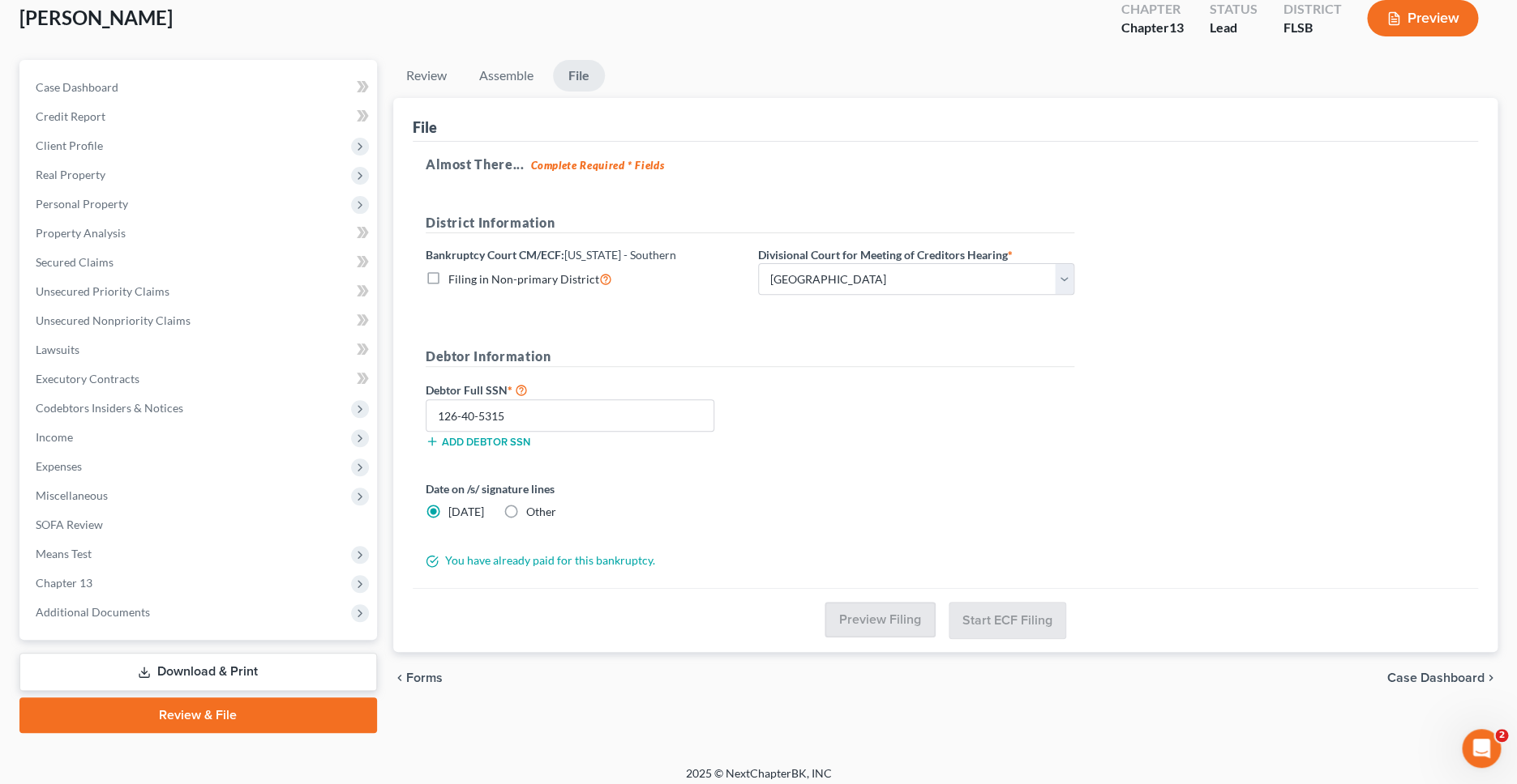
click at [526, 507] on label "Other" at bounding box center [541, 512] width 30 height 16
click at [533, 507] on input "Other" at bounding box center [538, 509] width 11 height 11
radio input "true"
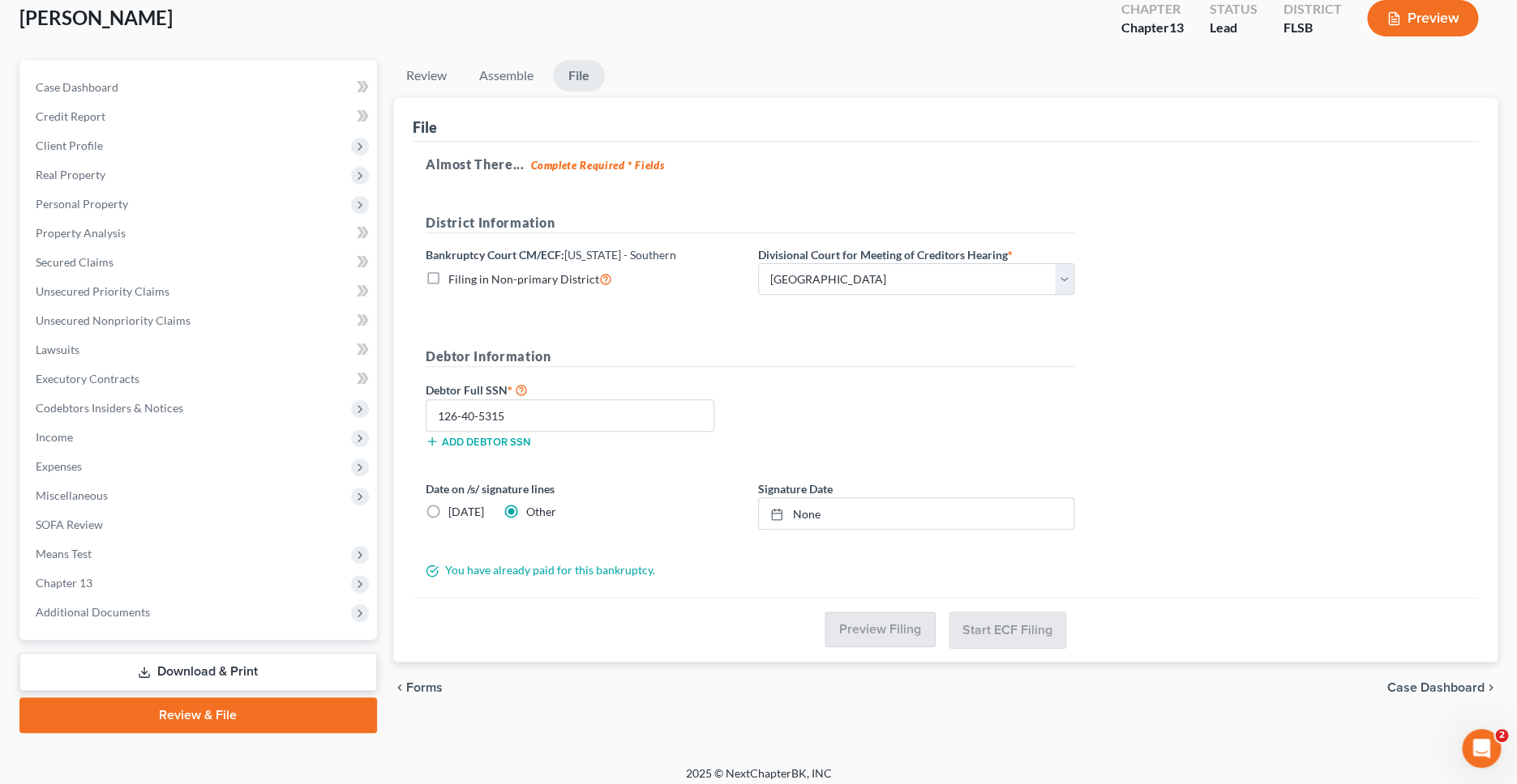
click at [526, 513] on label "Other" at bounding box center [541, 512] width 30 height 16
click at [533, 513] on input "Other" at bounding box center [538, 509] width 11 height 11
click at [448, 514] on label "[DATE]" at bounding box center [466, 512] width 36 height 16
click at [454, 514] on input "[DATE]" at bounding box center [459, 509] width 11 height 11
radio input "true"
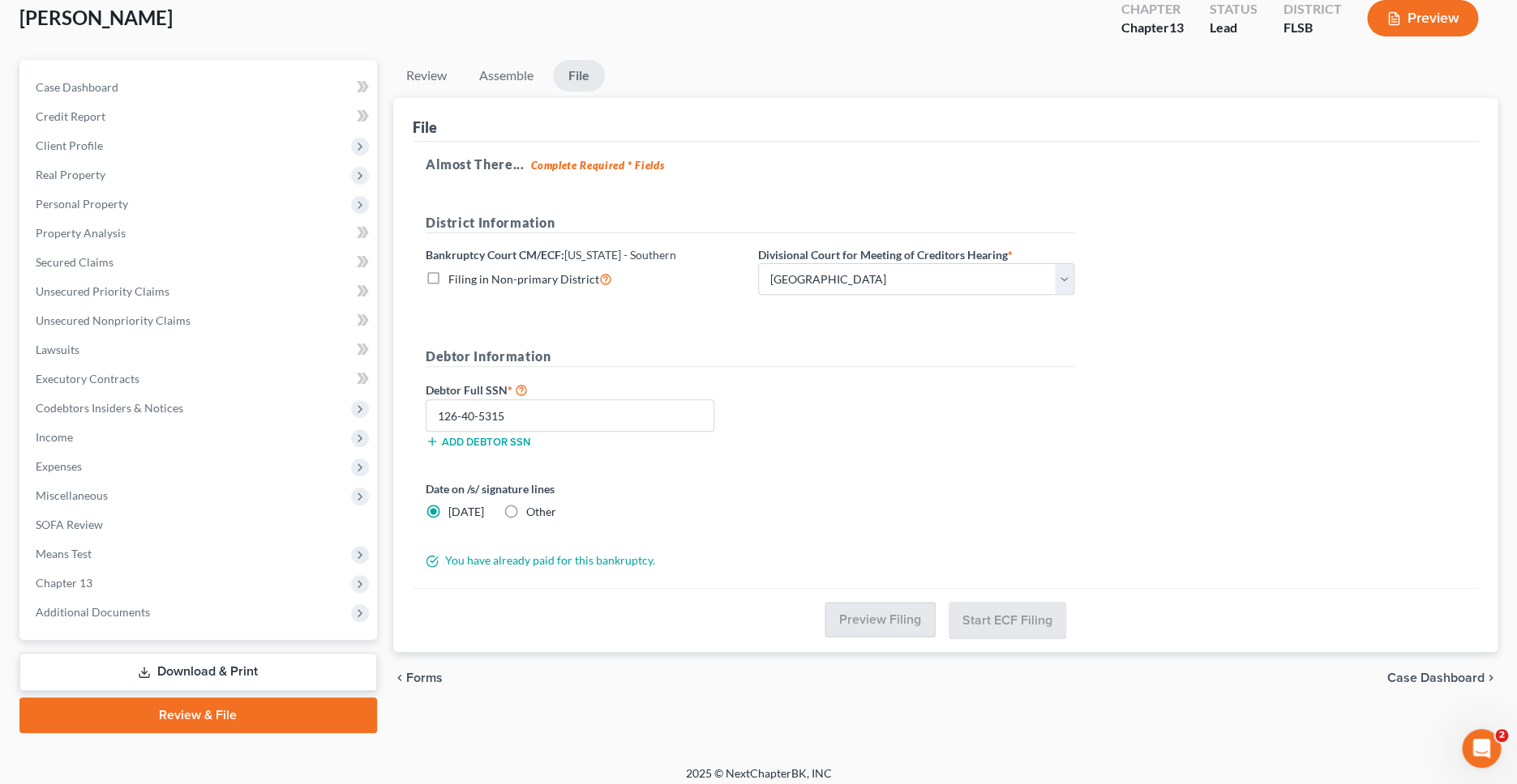
click at [526, 512] on label "Other" at bounding box center [541, 512] width 30 height 16
click at [533, 512] on input "Other" at bounding box center [538, 509] width 11 height 11
radio input "true"
radio input "false"
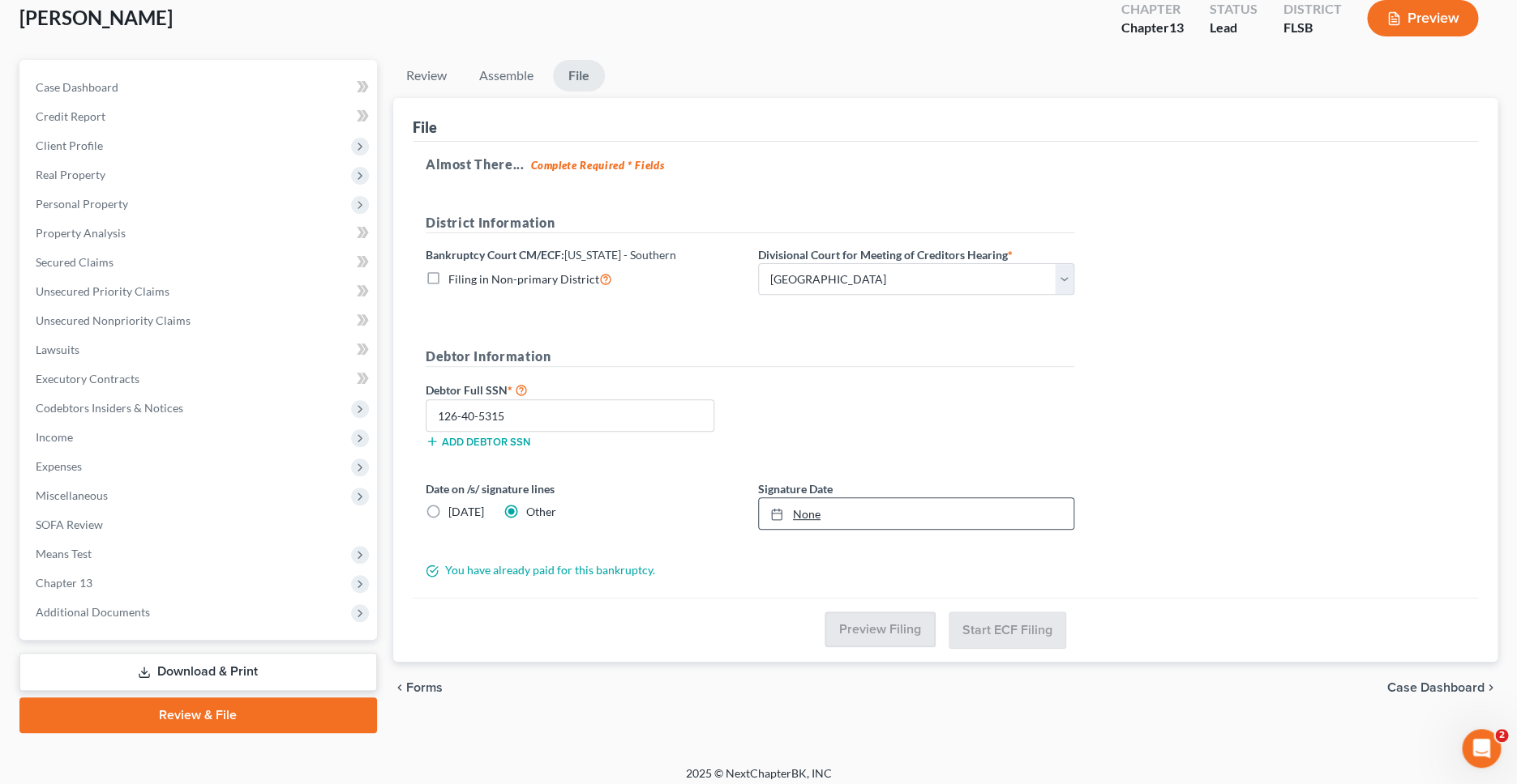
type input "[DATE]"
click at [830, 512] on link "[DATE]" at bounding box center [916, 514] width 314 height 31
click at [667, 554] on form "District Information Bankruptcy Court CM/ECF: [US_STATE] - Southern Filing in N…" at bounding box center [750, 395] width 648 height 366
drag, startPoint x: 834, startPoint y: 522, endPoint x: 837, endPoint y: 549, distance: 27.2
click at [834, 522] on link "[DATE]" at bounding box center [916, 514] width 314 height 31
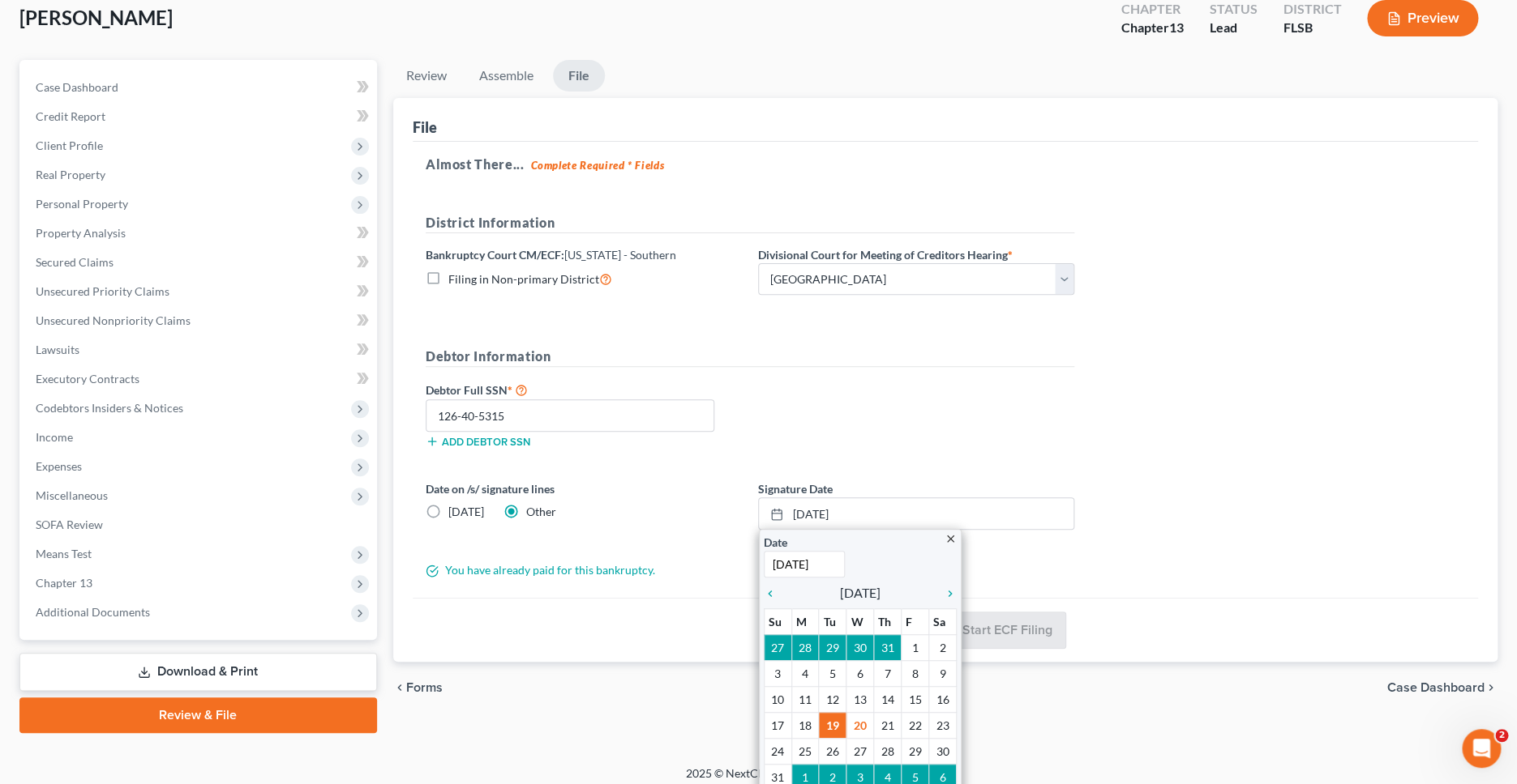
drag, startPoint x: 886, startPoint y: 722, endPoint x: 876, endPoint y: 716, distance: 11.7
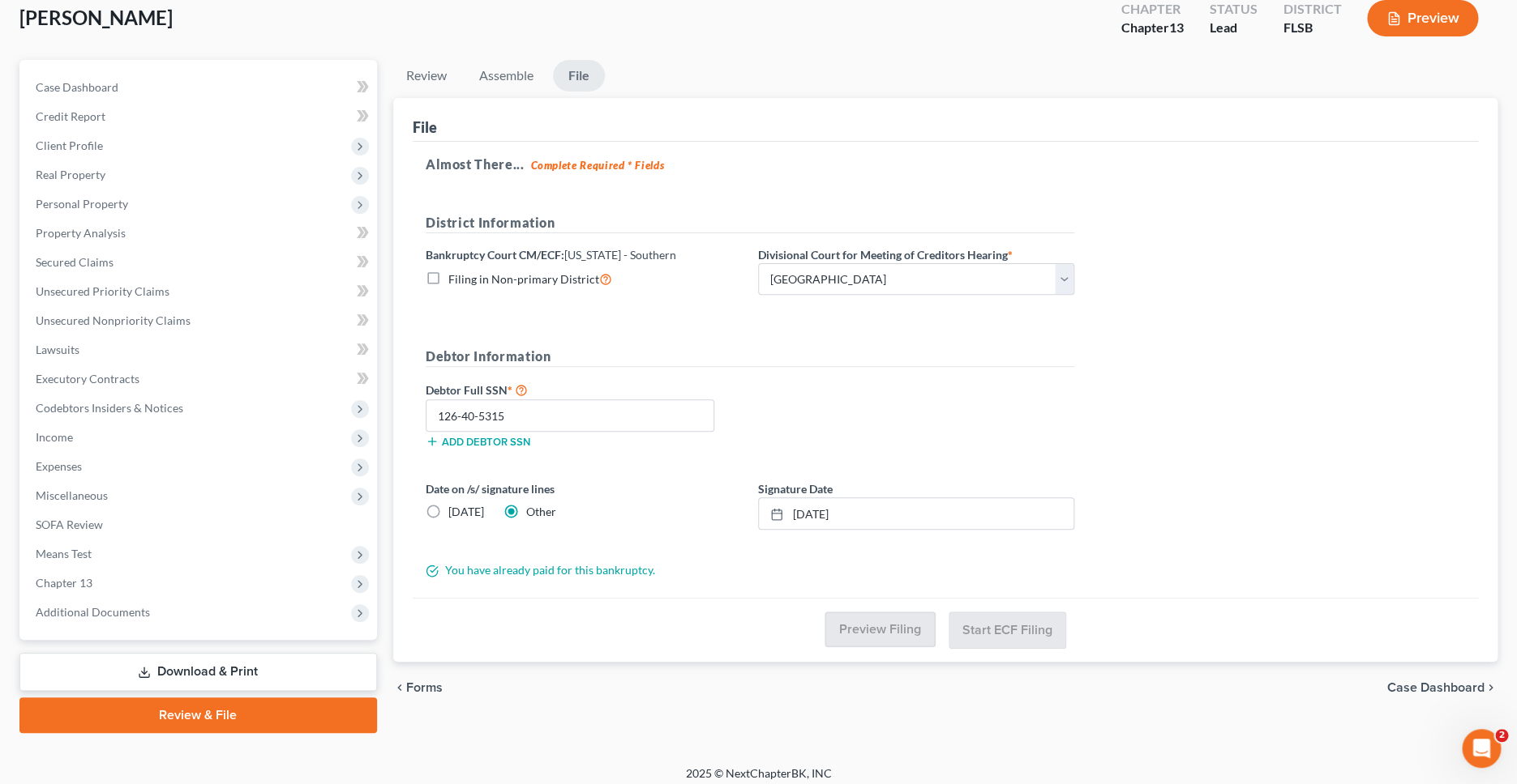
drag, startPoint x: 762, startPoint y: 550, endPoint x: 670, endPoint y: 534, distance: 93.4
click at [762, 550] on form "District Information Bankruptcy Court CM/ECF: [US_STATE] - Southern Filing in N…" at bounding box center [750, 395] width 648 height 366
click at [455, 516] on span "[DATE]" at bounding box center [466, 512] width 36 height 14
click at [455, 515] on input "[DATE]" at bounding box center [459, 509] width 11 height 11
radio input "true"
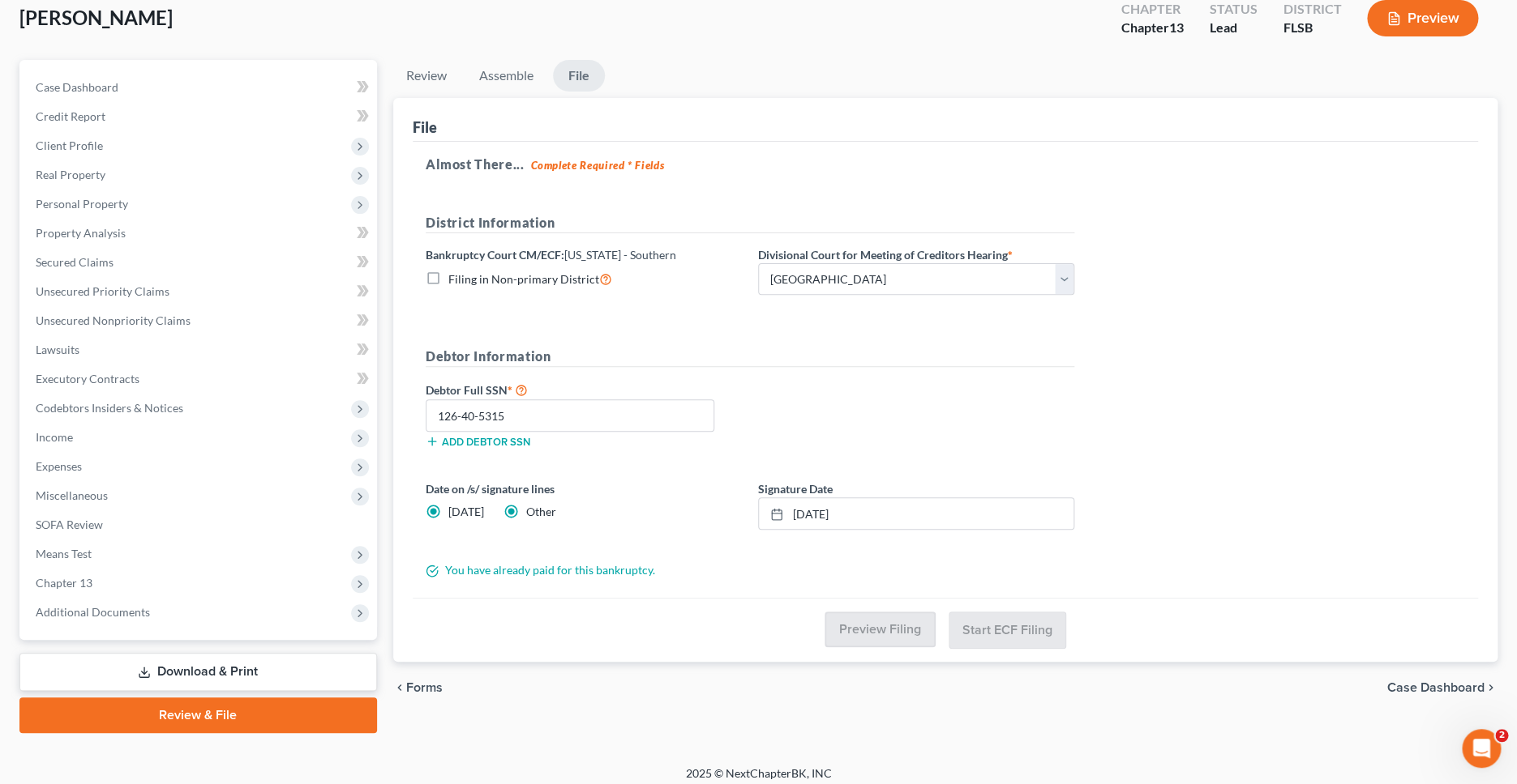
radio input "false"
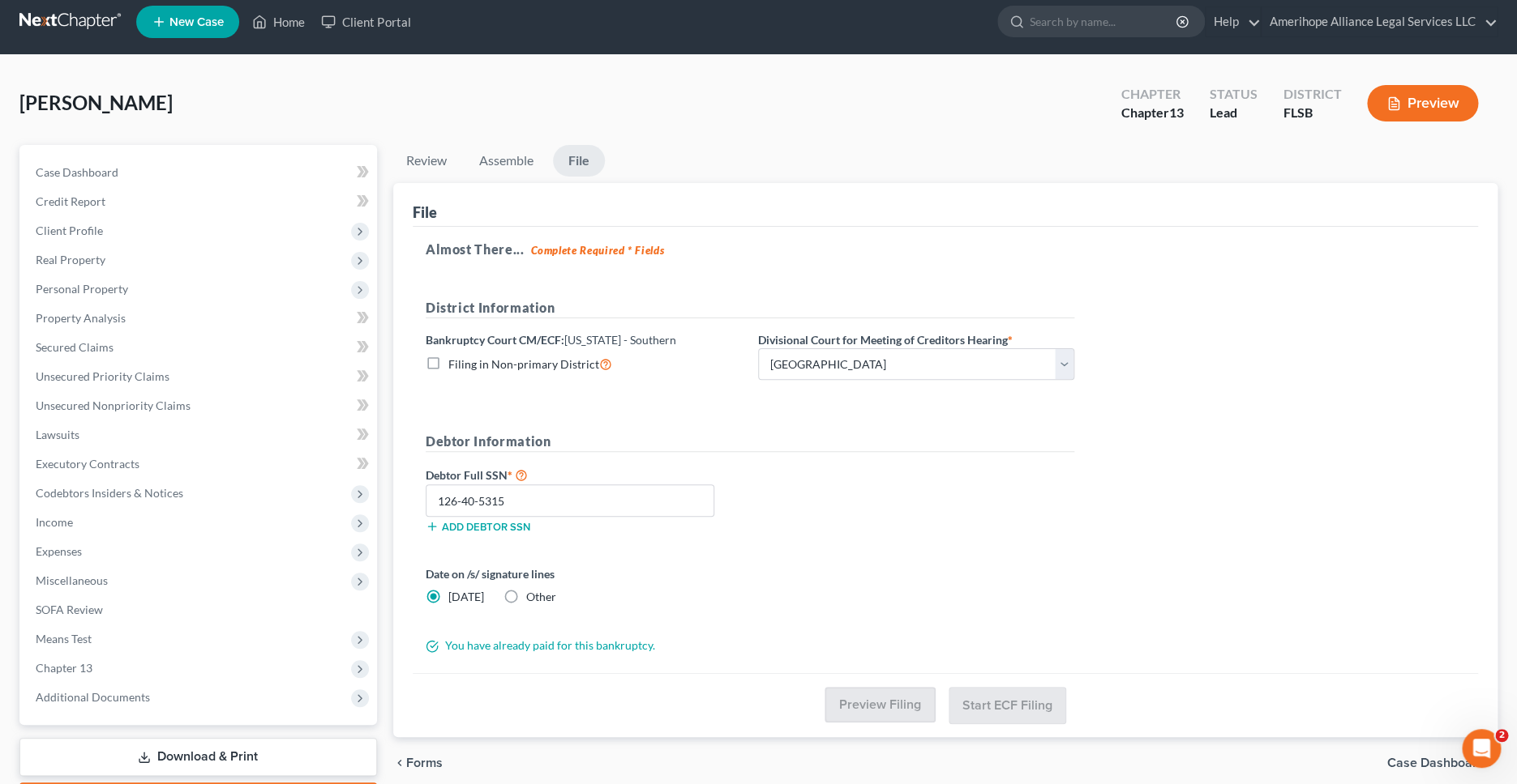
scroll to position [0, 0]
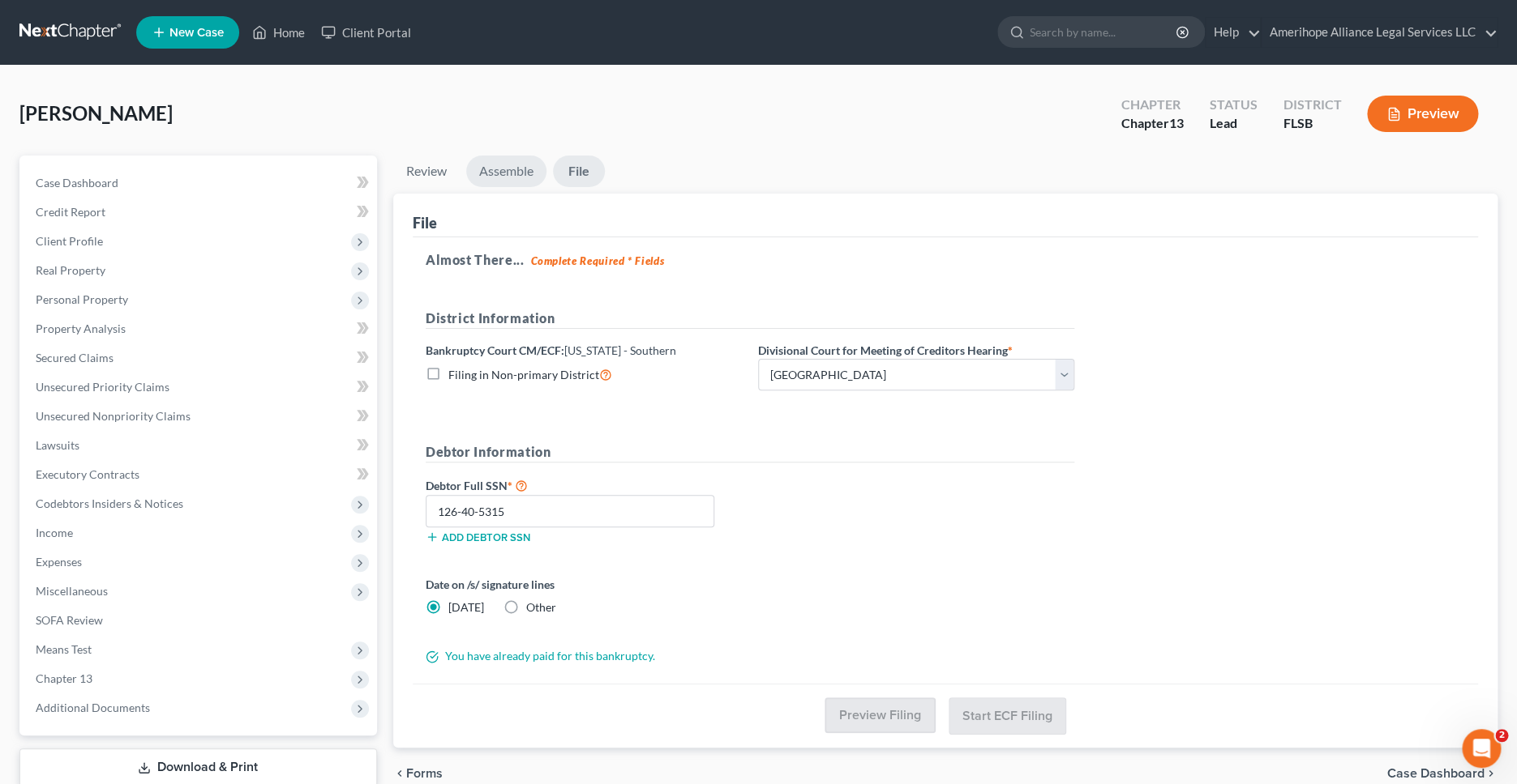
click at [511, 172] on link "Assemble" at bounding box center [506, 172] width 81 height 32
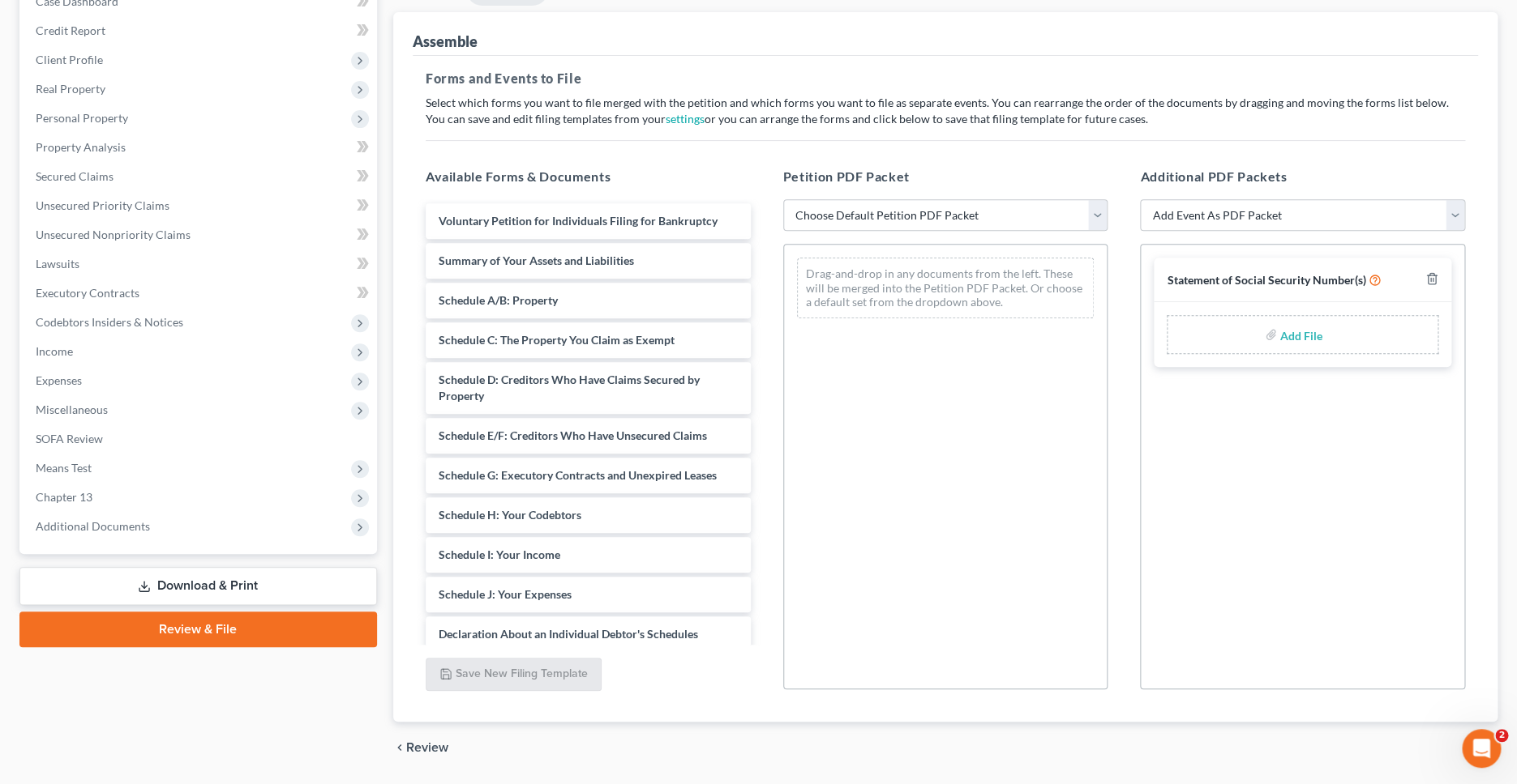
scroll to position [181, 0]
select select "1"
click option "Chapter 13 Template" at bounding box center [0, 0] width 0 height 0
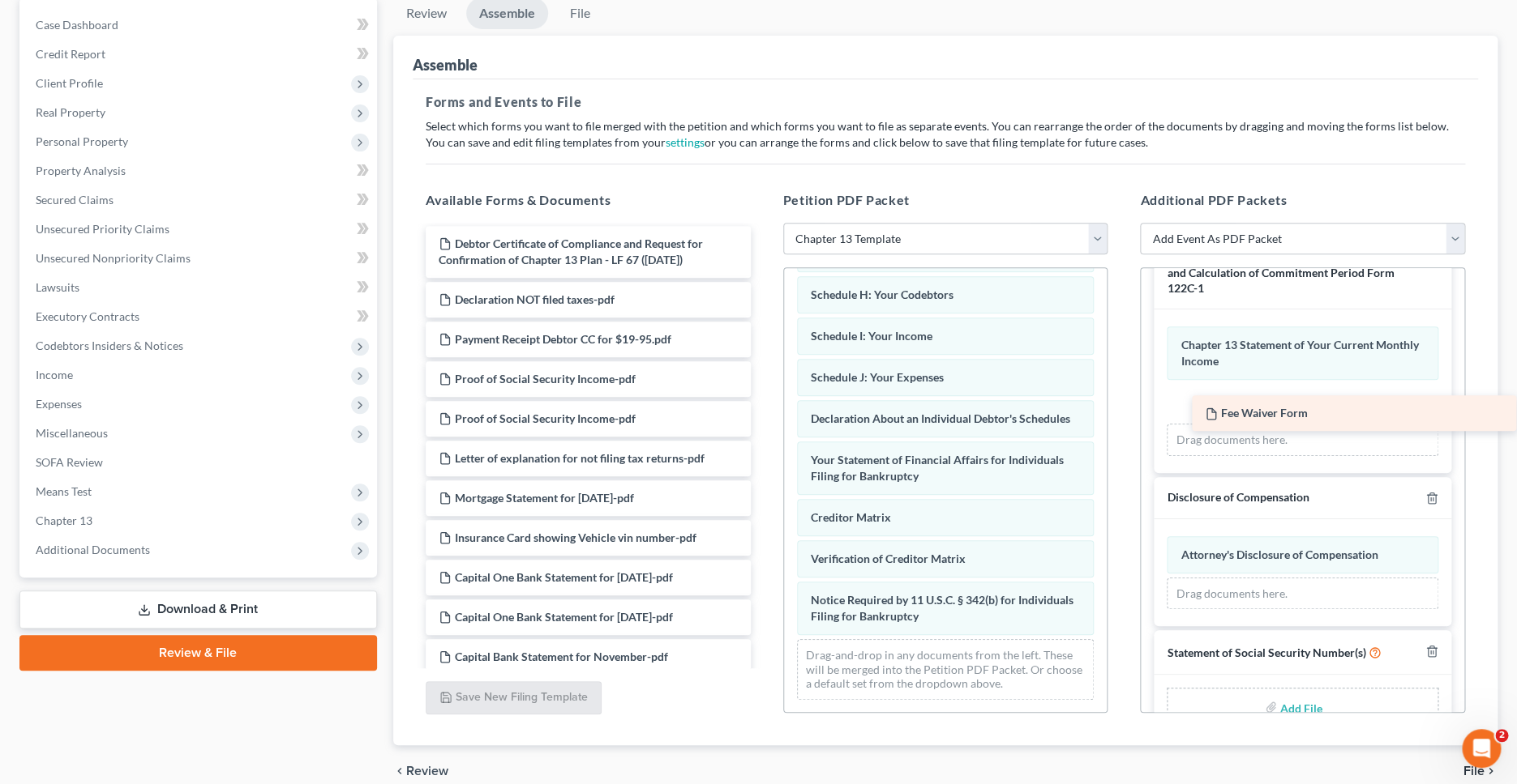
scroll to position [2, 0]
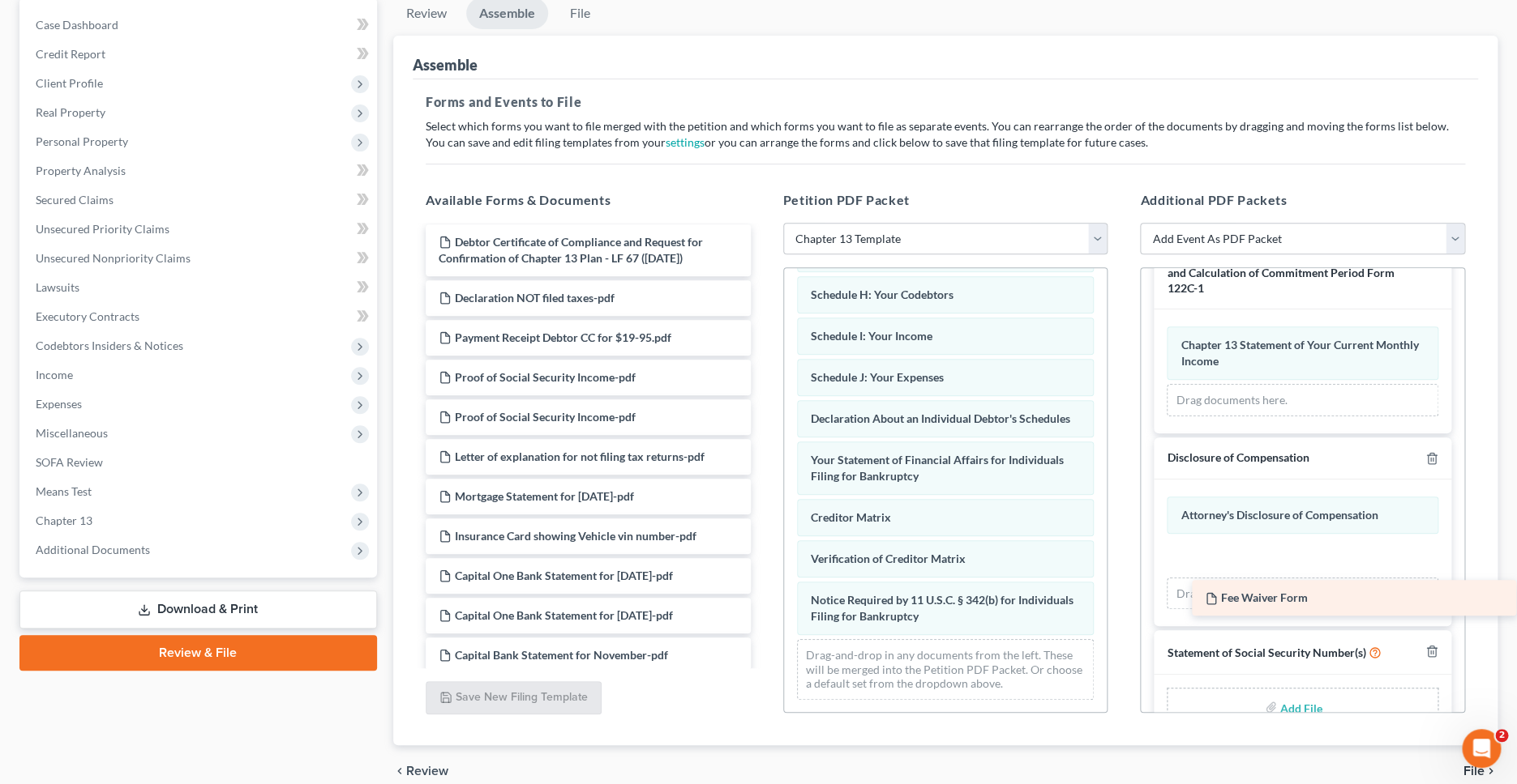
drag, startPoint x: 488, startPoint y: 240, endPoint x: 1314, endPoint y: 595, distance: 899.1
click at [763, 595] on div "Fee Waiver Form Fee Waiver Form Debtor Certificate of Compliance and Request fo…" at bounding box center [588, 449] width 351 height 449
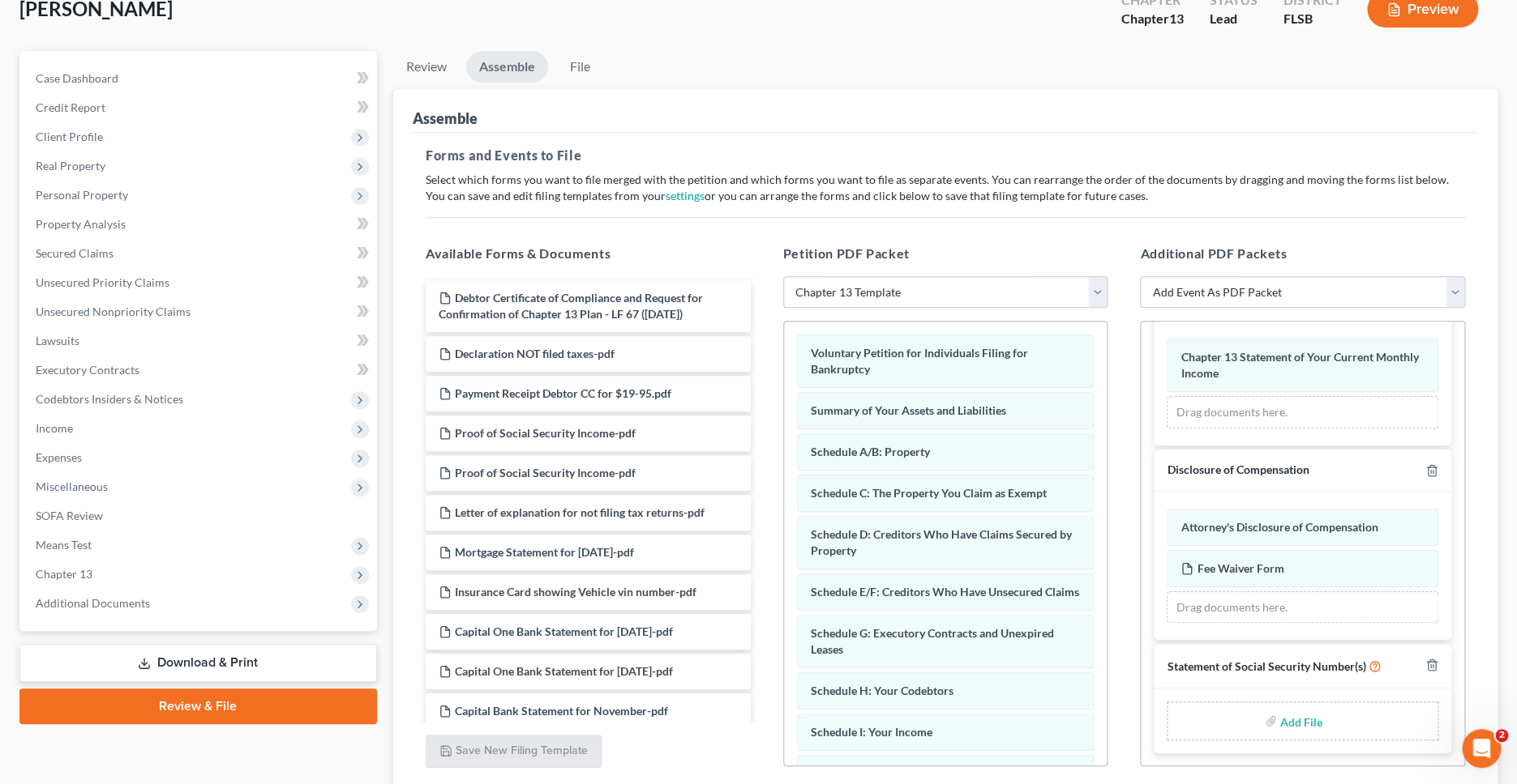
scroll to position [151, 0]
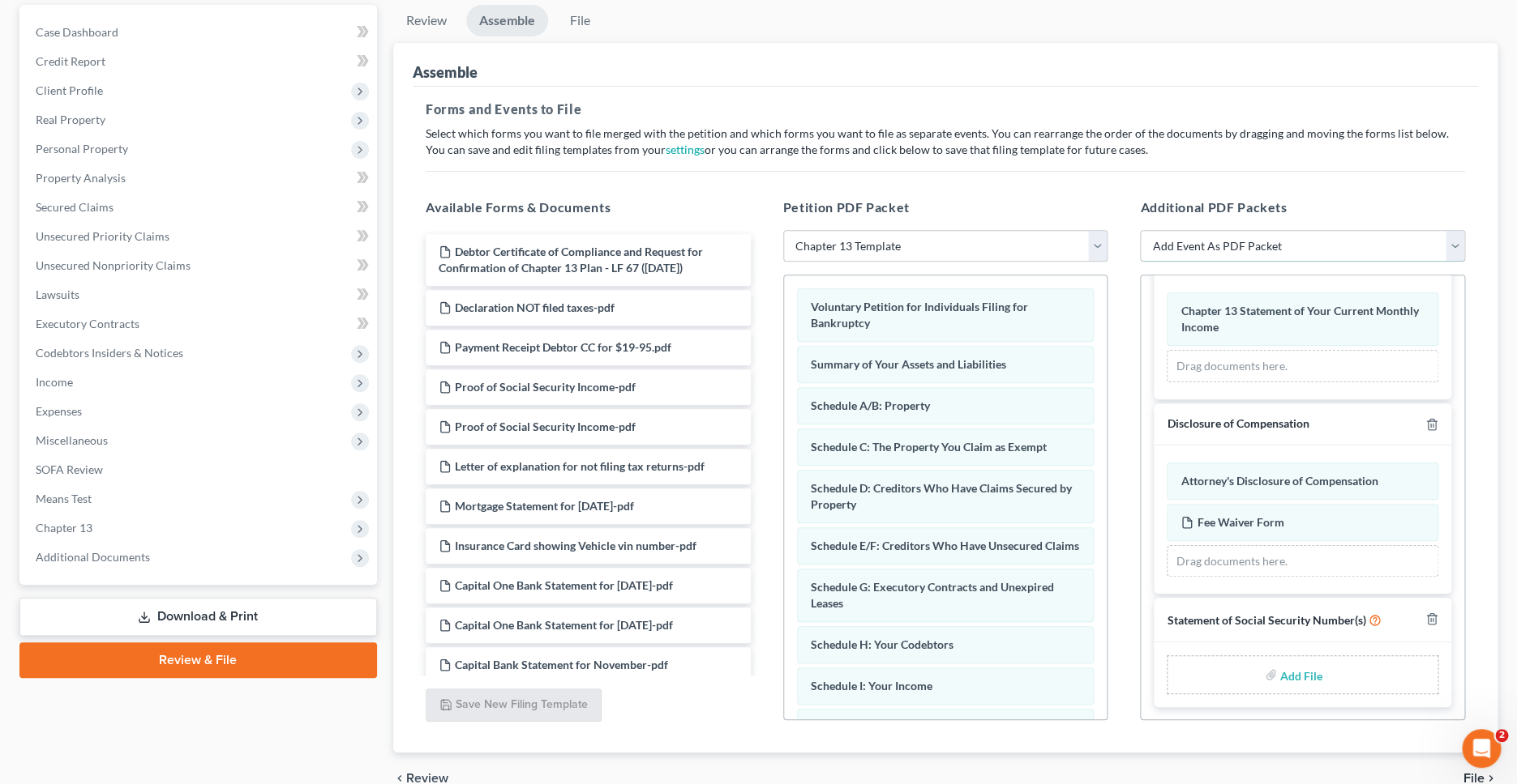
click at [1140, 231] on select "Add Event As PDF Packet Affidavit Notice of Case Reassignment Affidavit to Defe…" at bounding box center [1302, 246] width 325 height 33
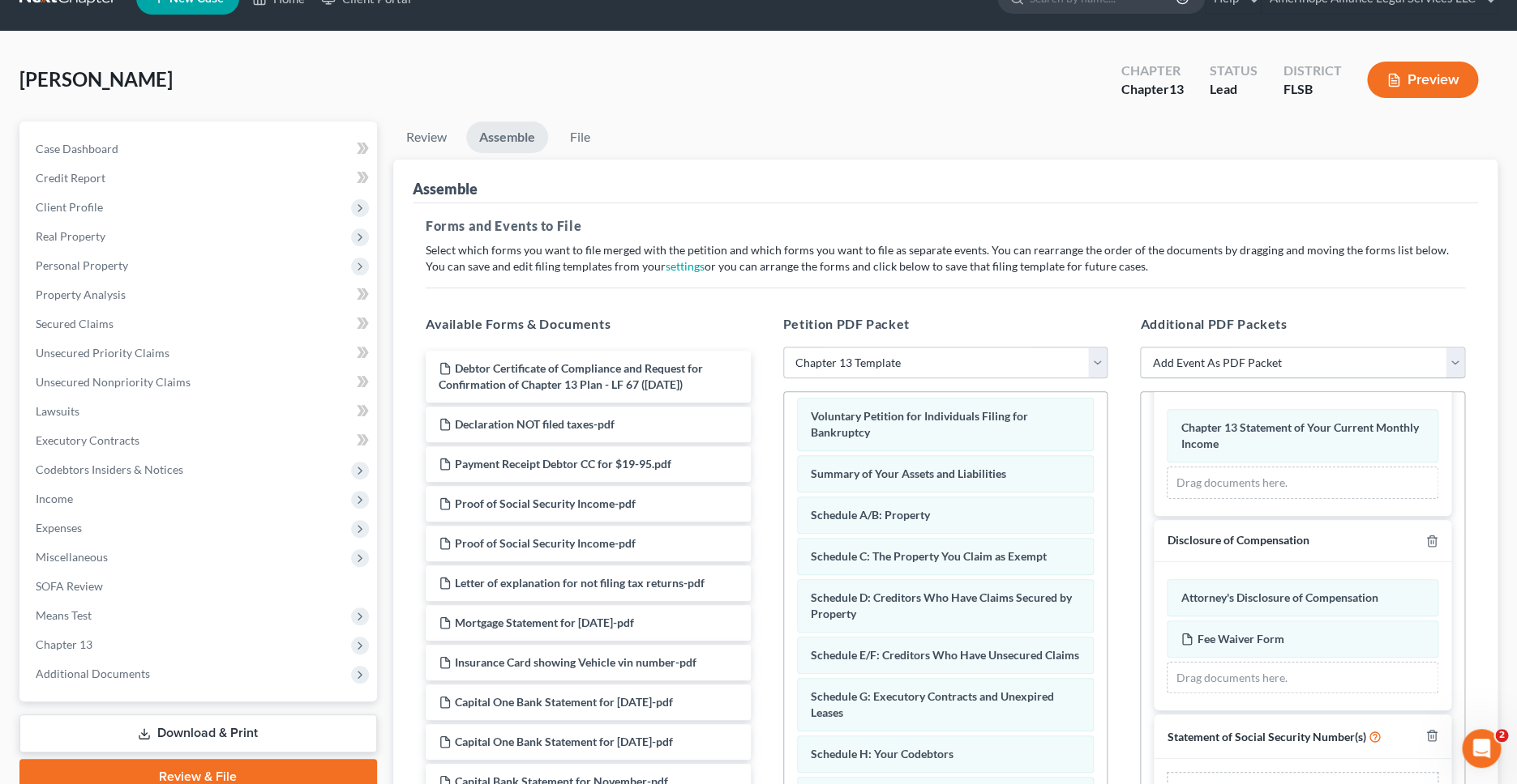
scroll to position [37, 0]
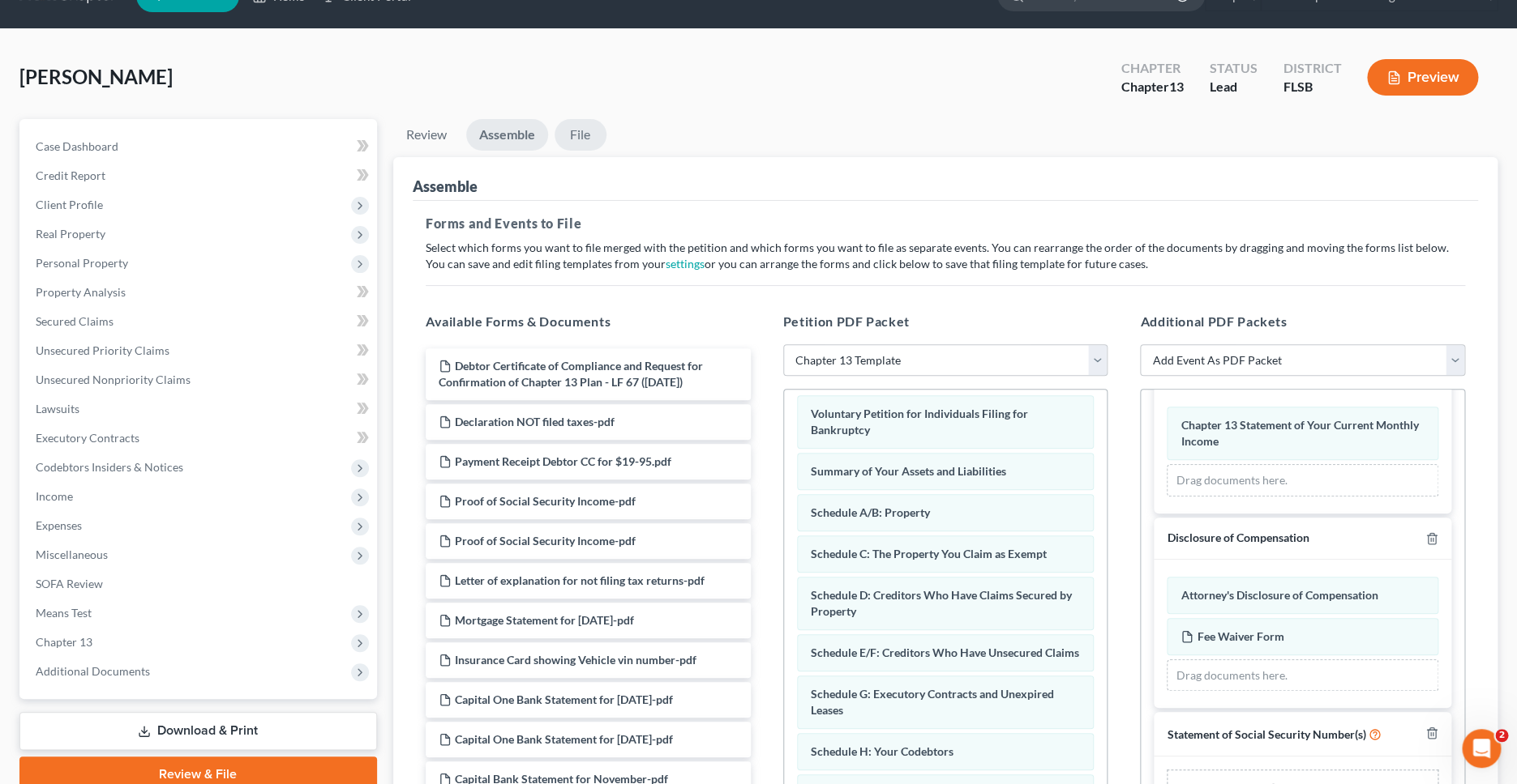
click at [579, 130] on link "File" at bounding box center [581, 135] width 52 height 32
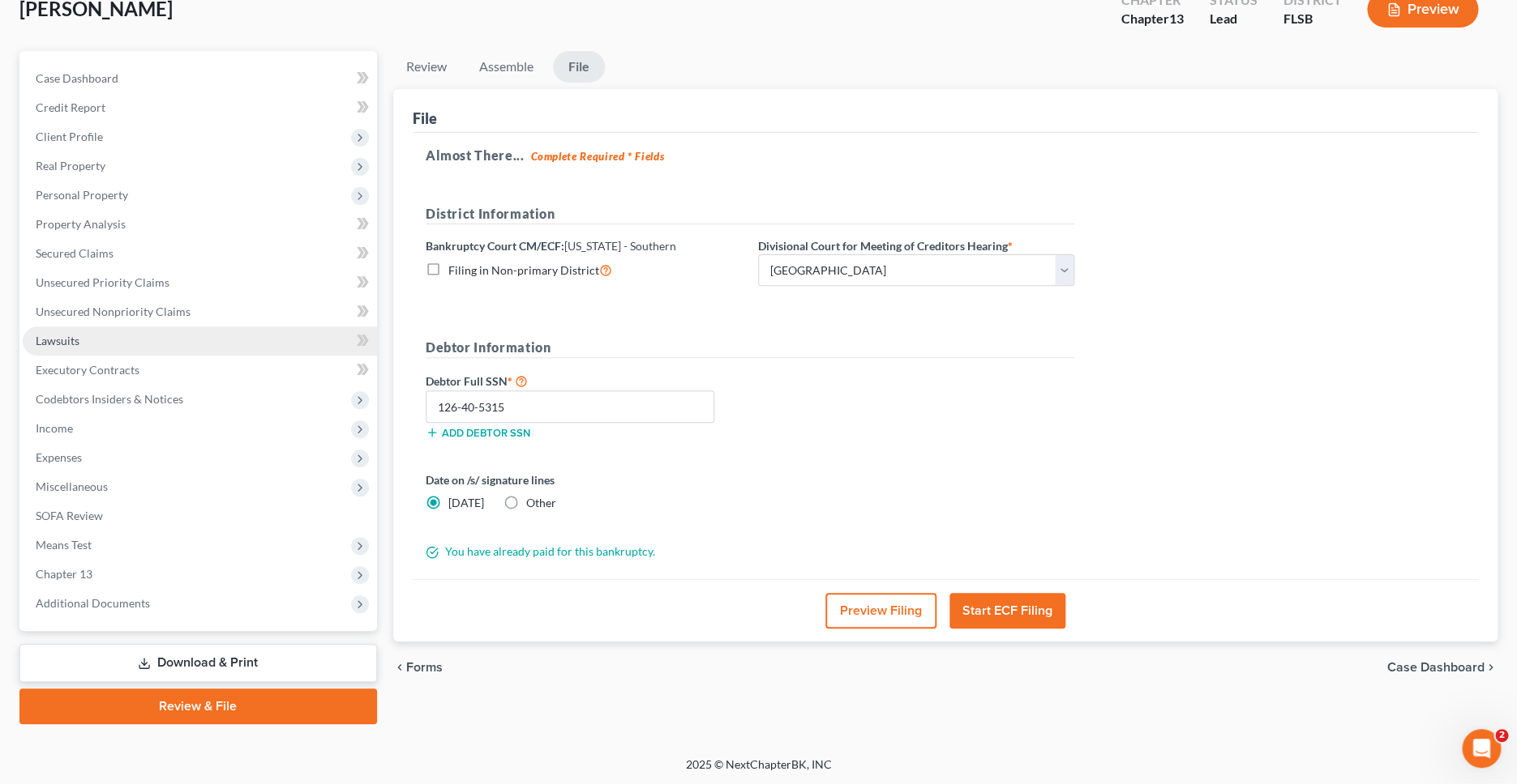
scroll to position [0, 0]
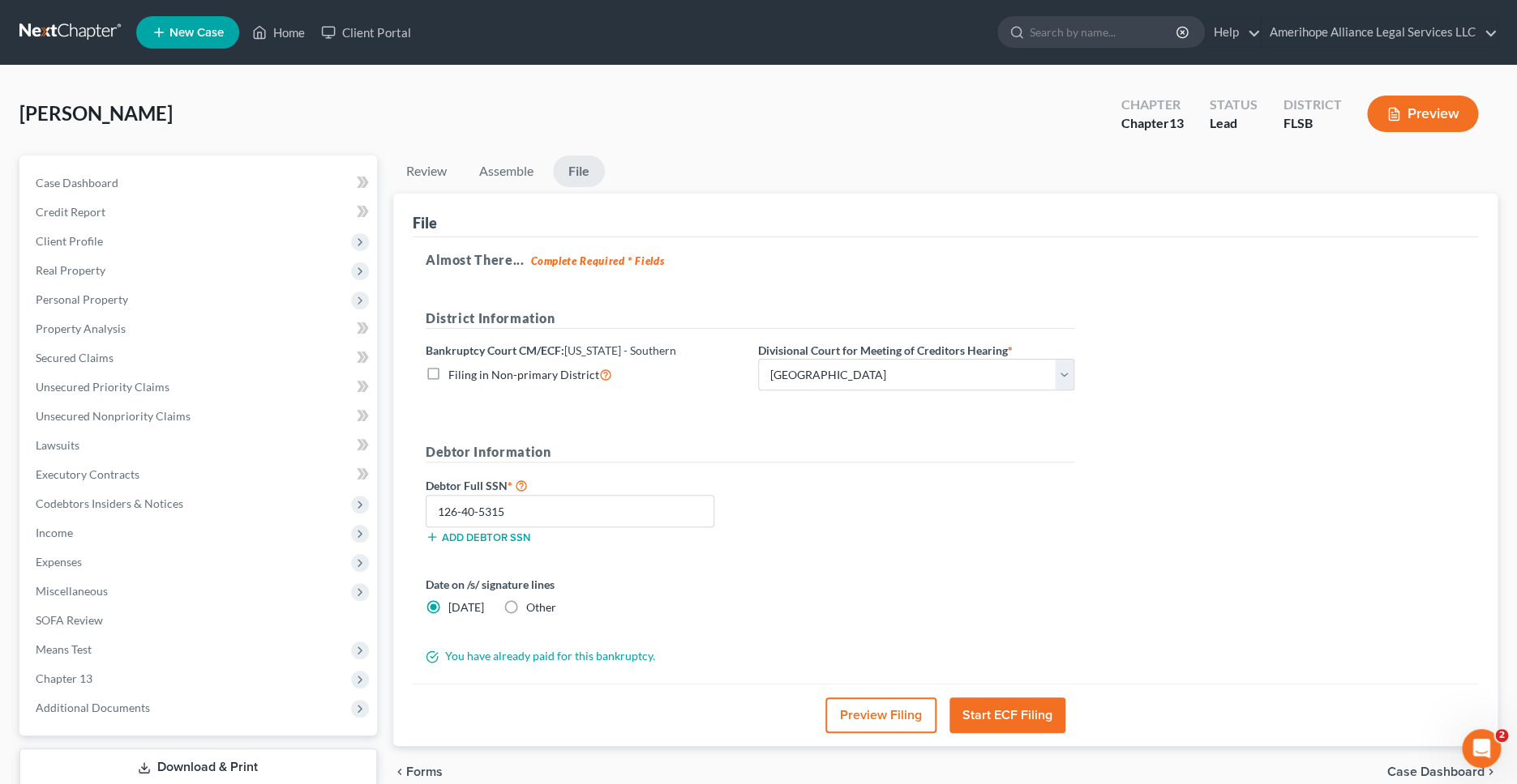
click at [881, 716] on button "Preview Filing" at bounding box center [881, 715] width 111 height 36
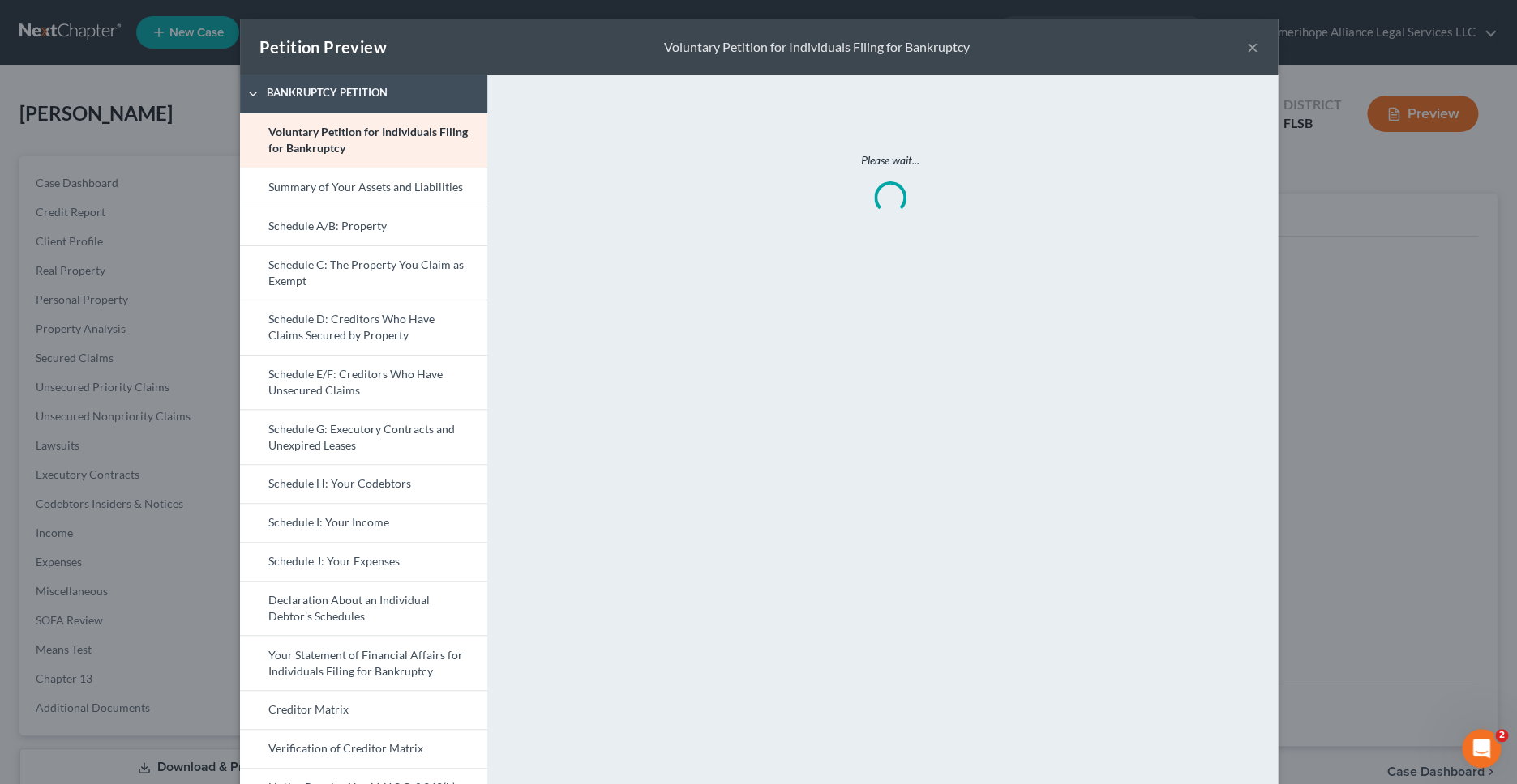
click at [1252, 50] on button "×" at bounding box center [1252, 48] width 11 height 20
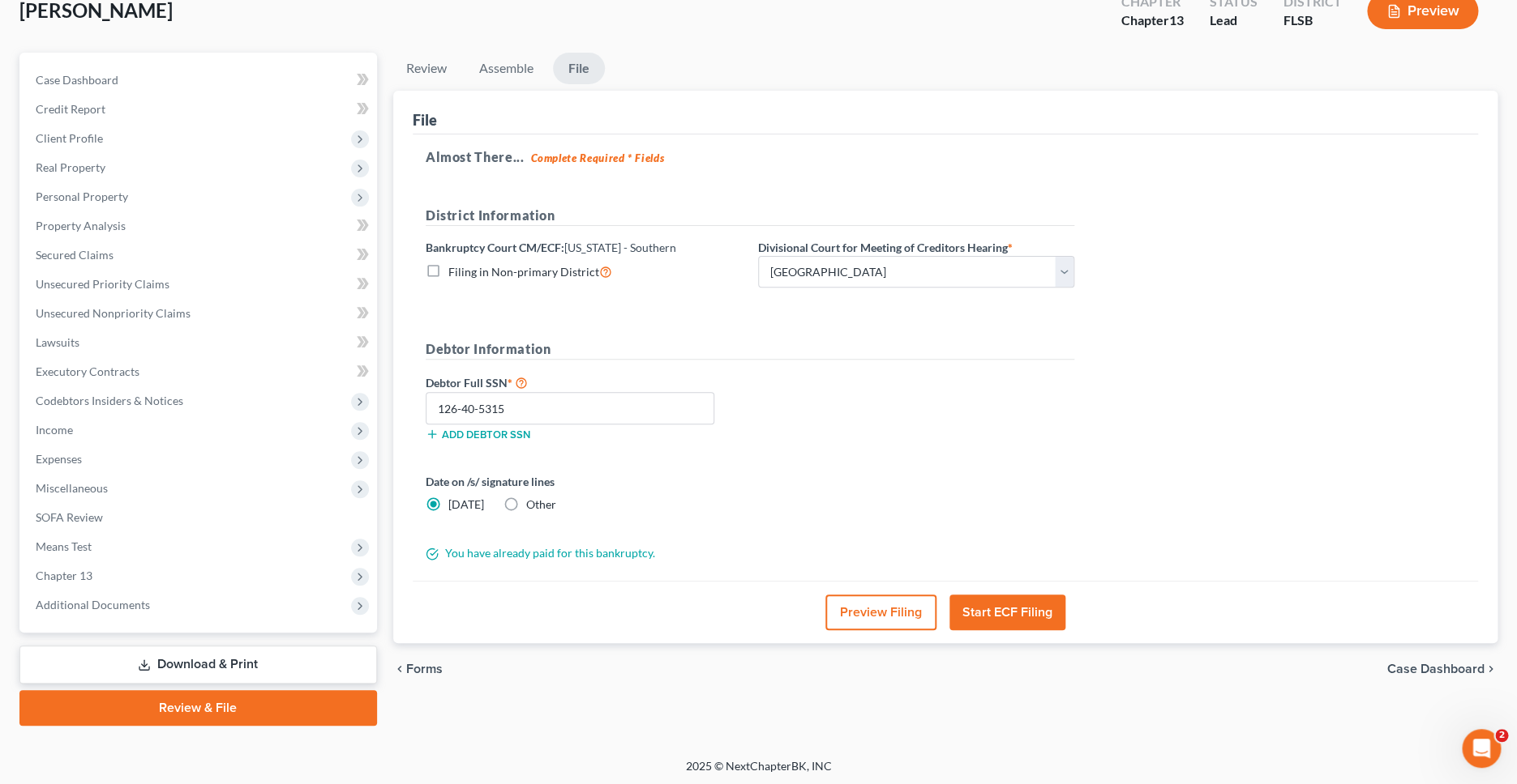
scroll to position [104, 0]
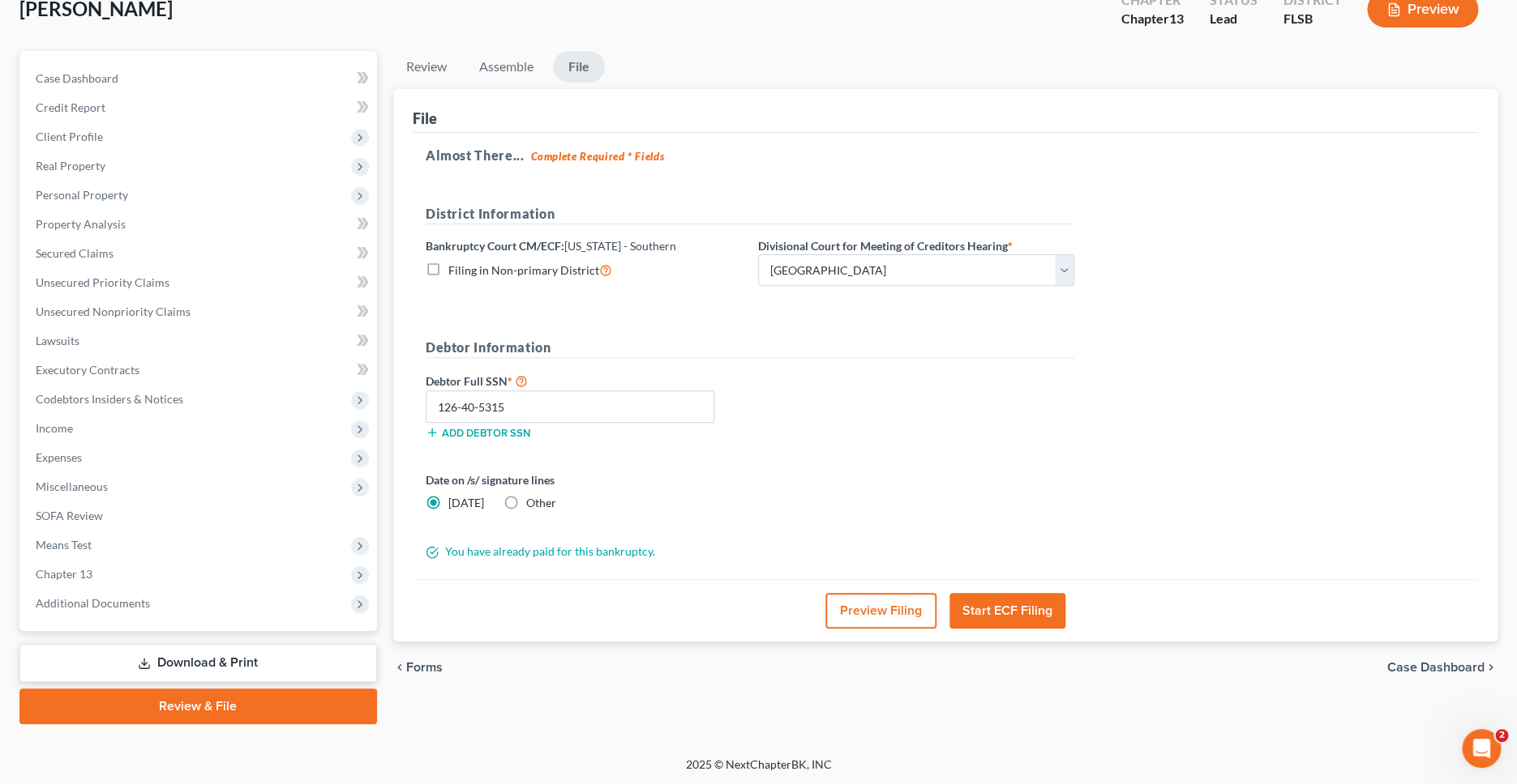
click at [867, 603] on button "Preview Filing" at bounding box center [881, 611] width 111 height 36
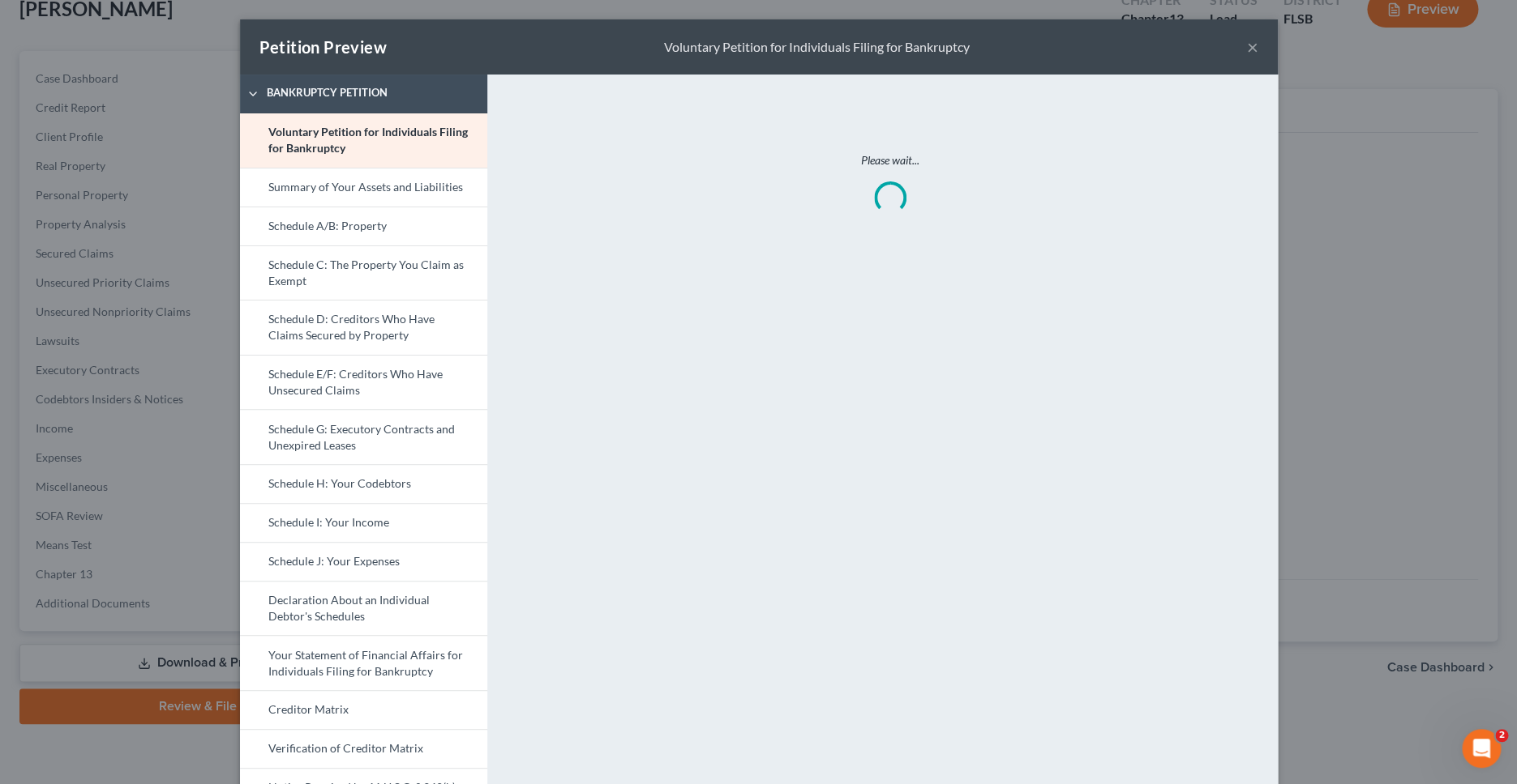
click at [1252, 51] on button "×" at bounding box center [1252, 48] width 11 height 20
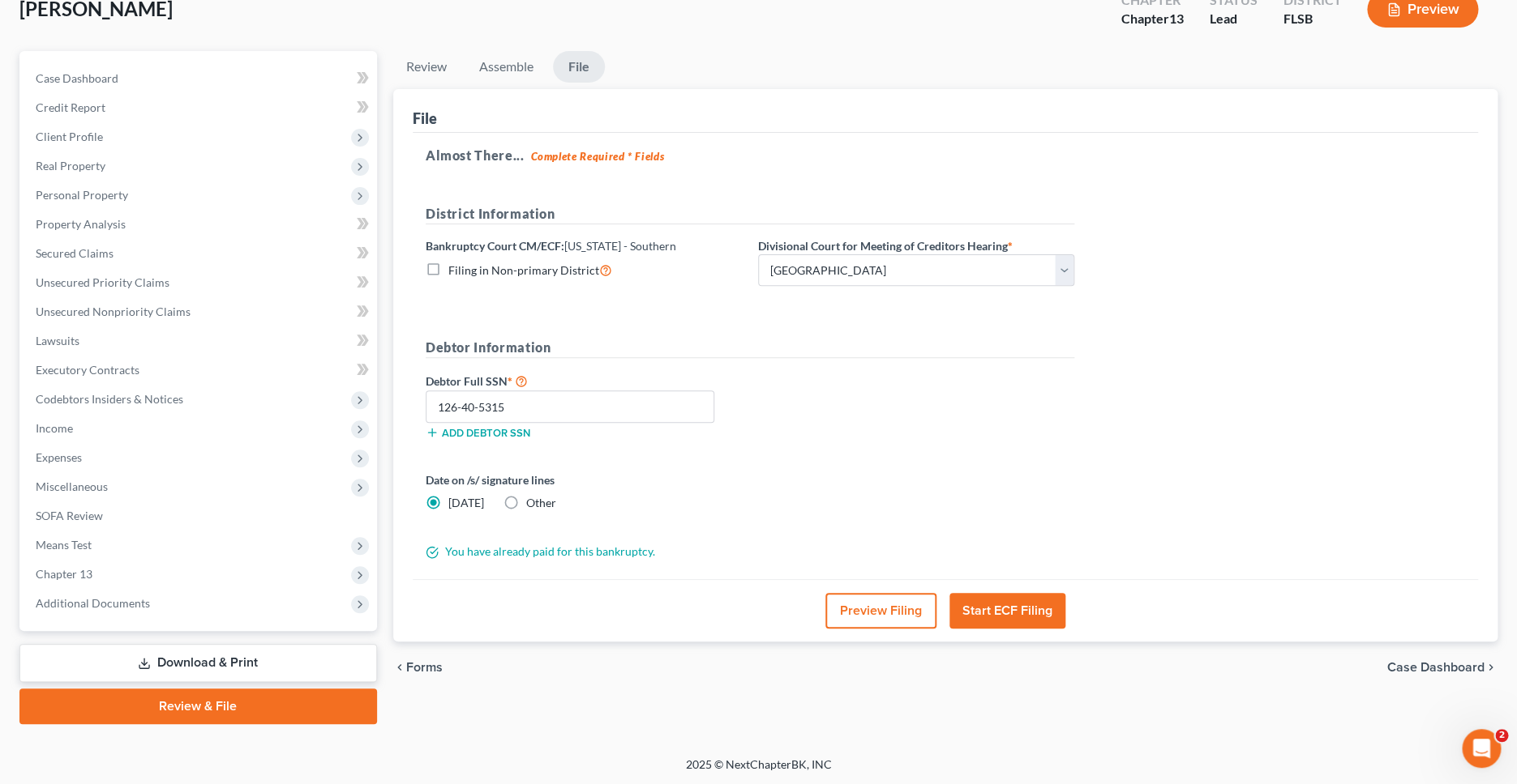
scroll to position [0, 0]
